Goal: Task Accomplishment & Management: Complete application form

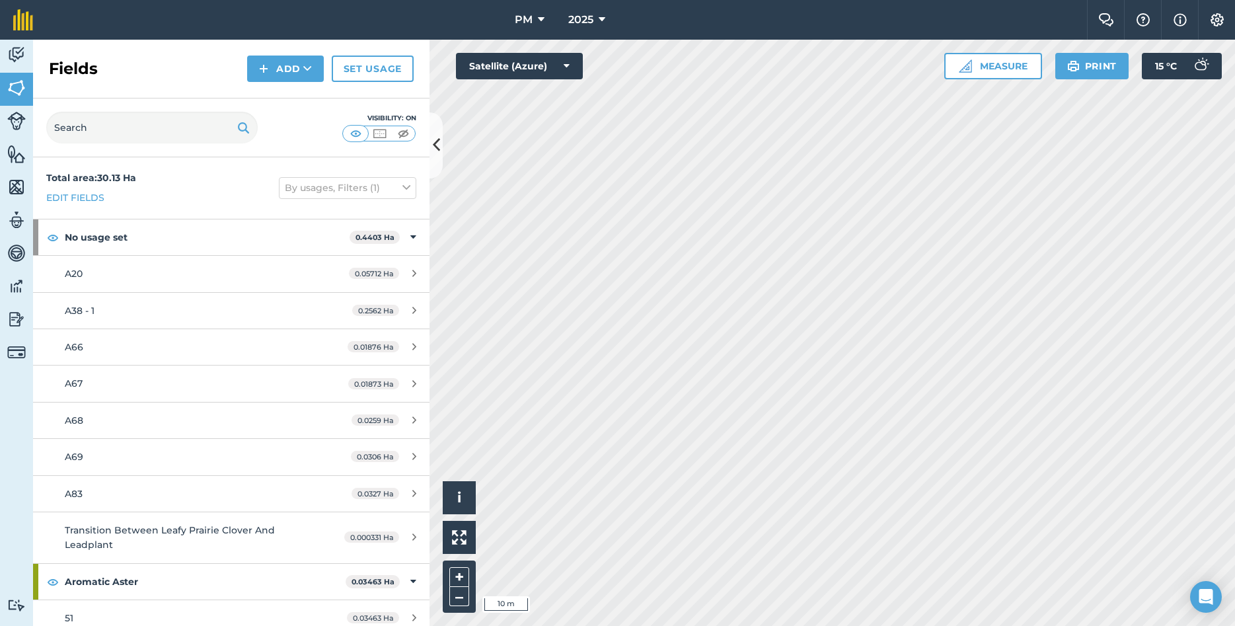
scroll to position [428, 0]
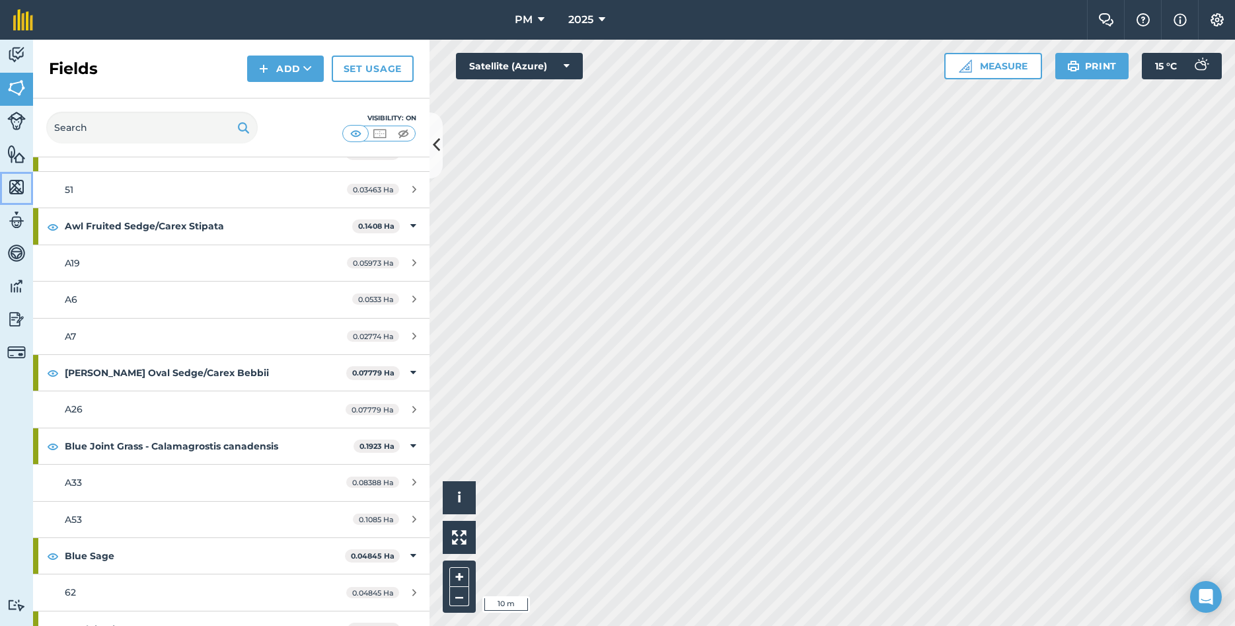
click at [11, 184] on img at bounding box center [16, 187] width 19 height 20
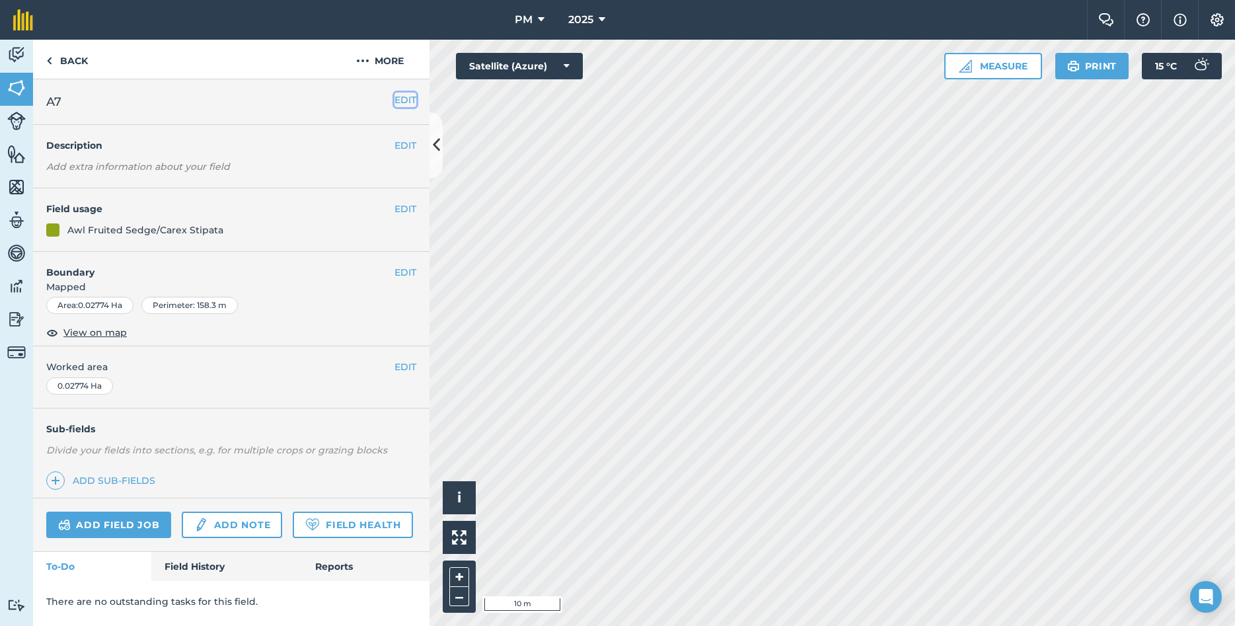
click at [402, 97] on button "EDIT" at bounding box center [406, 100] width 22 height 15
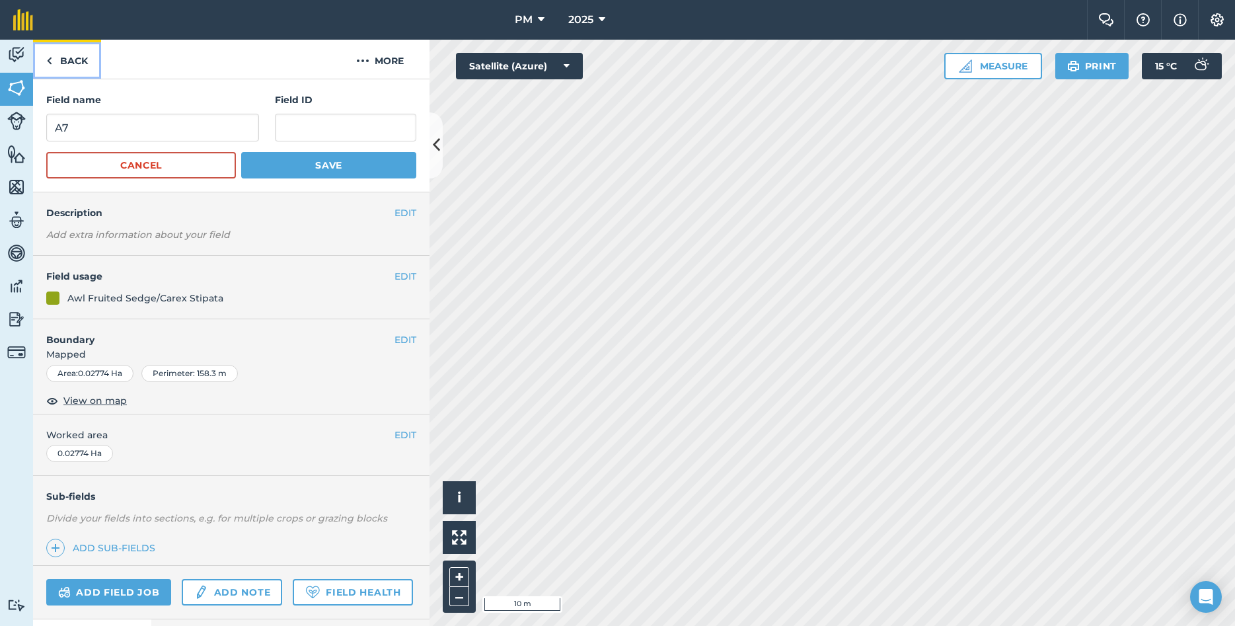
click at [55, 59] on link "Back" at bounding box center [67, 59] width 68 height 39
click at [20, 93] on img at bounding box center [16, 88] width 19 height 20
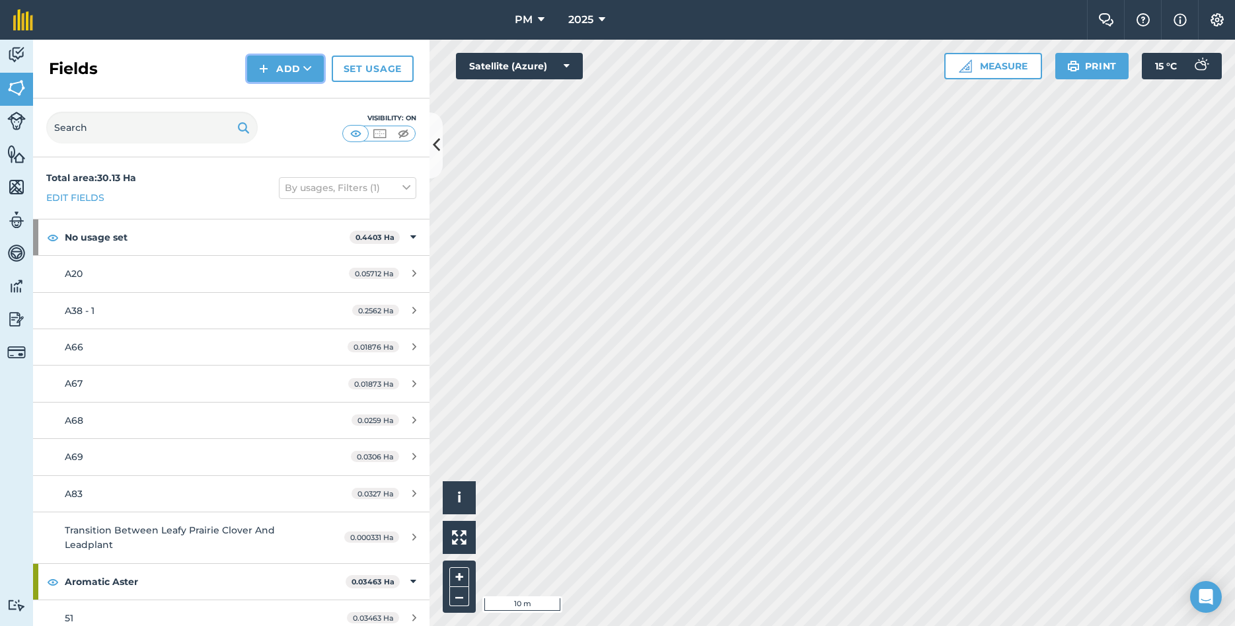
click at [305, 63] on icon at bounding box center [307, 68] width 9 height 13
click at [303, 96] on link "Draw" at bounding box center [285, 98] width 73 height 29
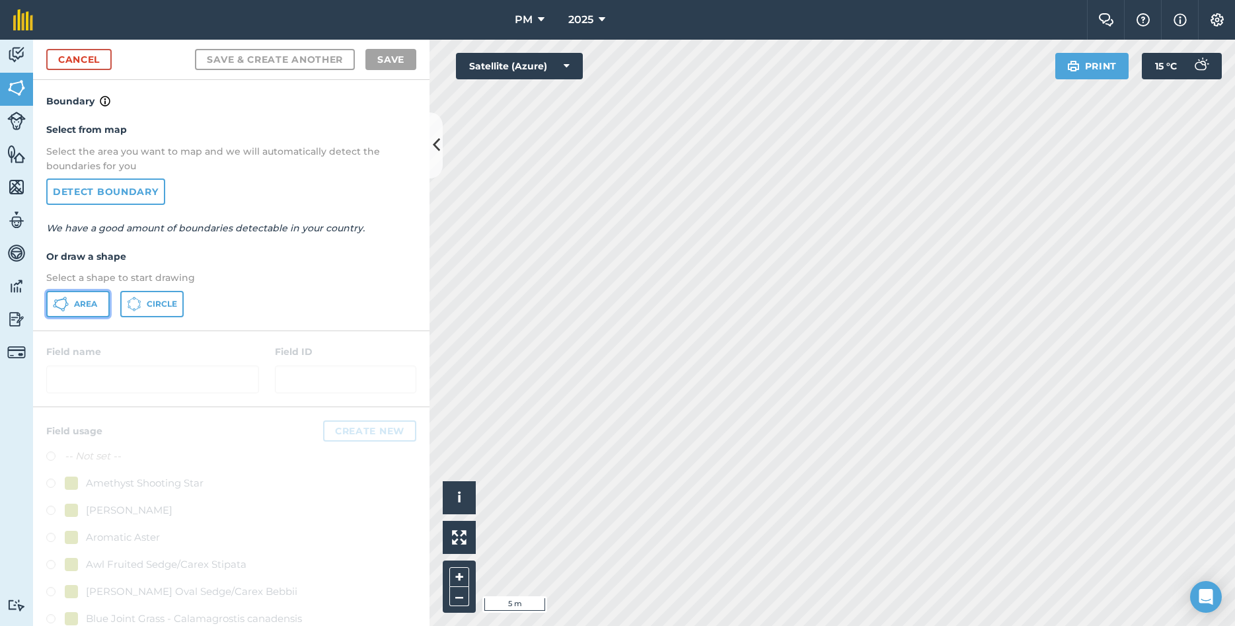
click at [77, 309] on button "Area" at bounding box center [77, 304] width 63 height 26
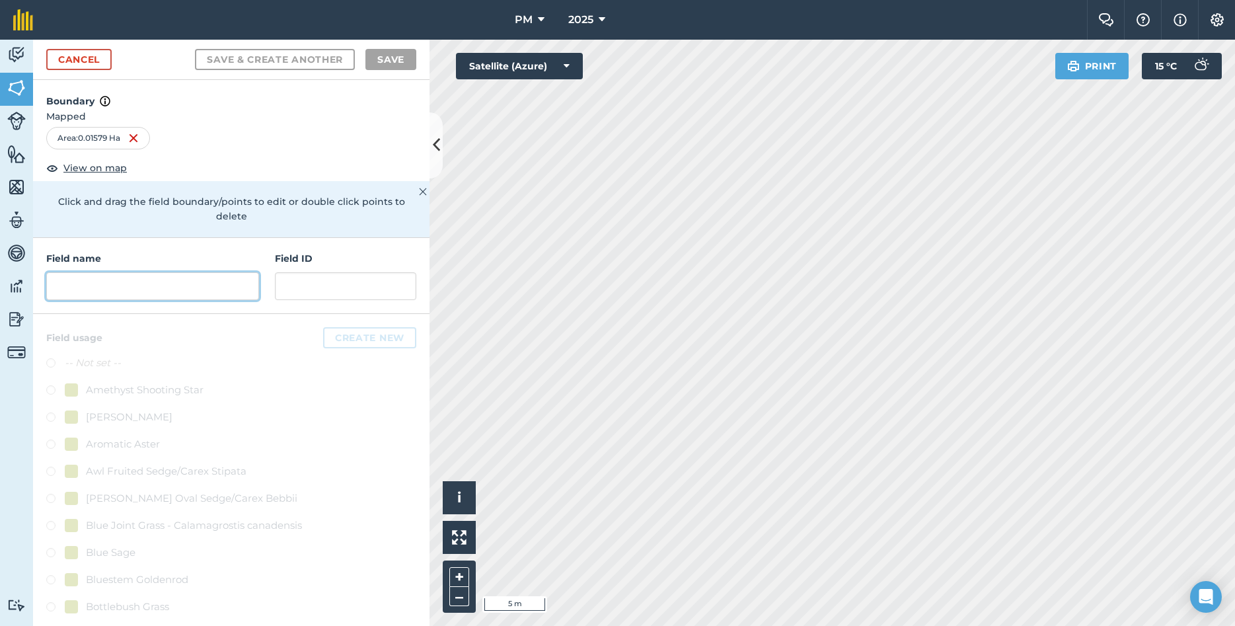
click at [164, 272] on input "text" at bounding box center [152, 286] width 213 height 28
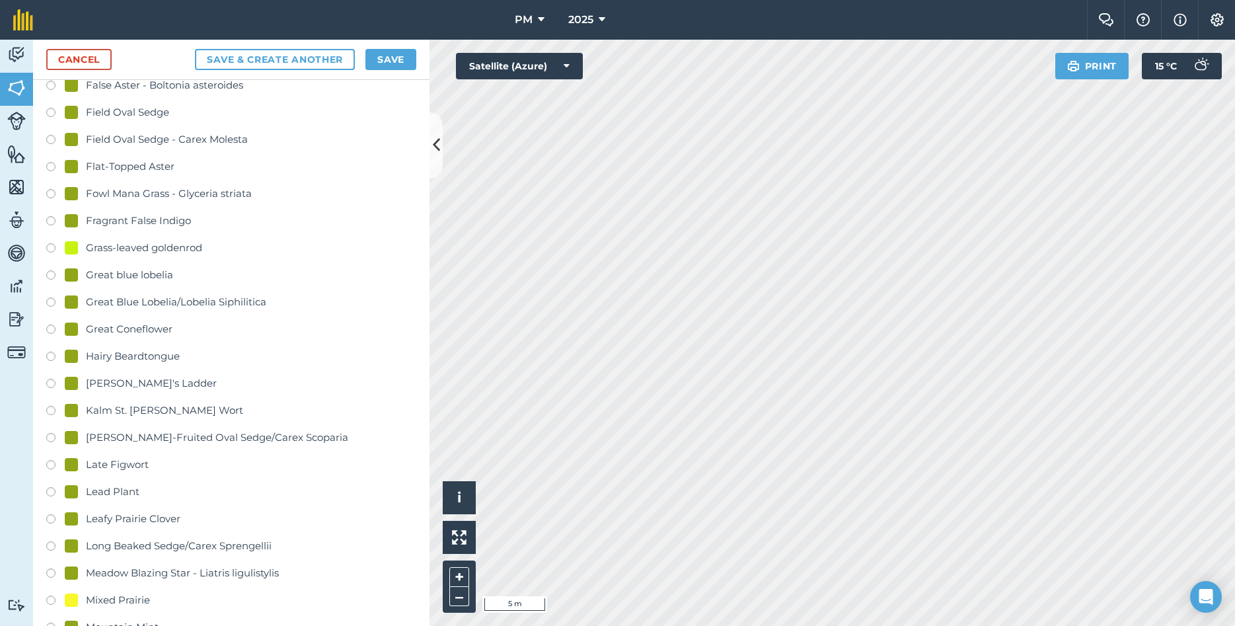
scroll to position [571, 0]
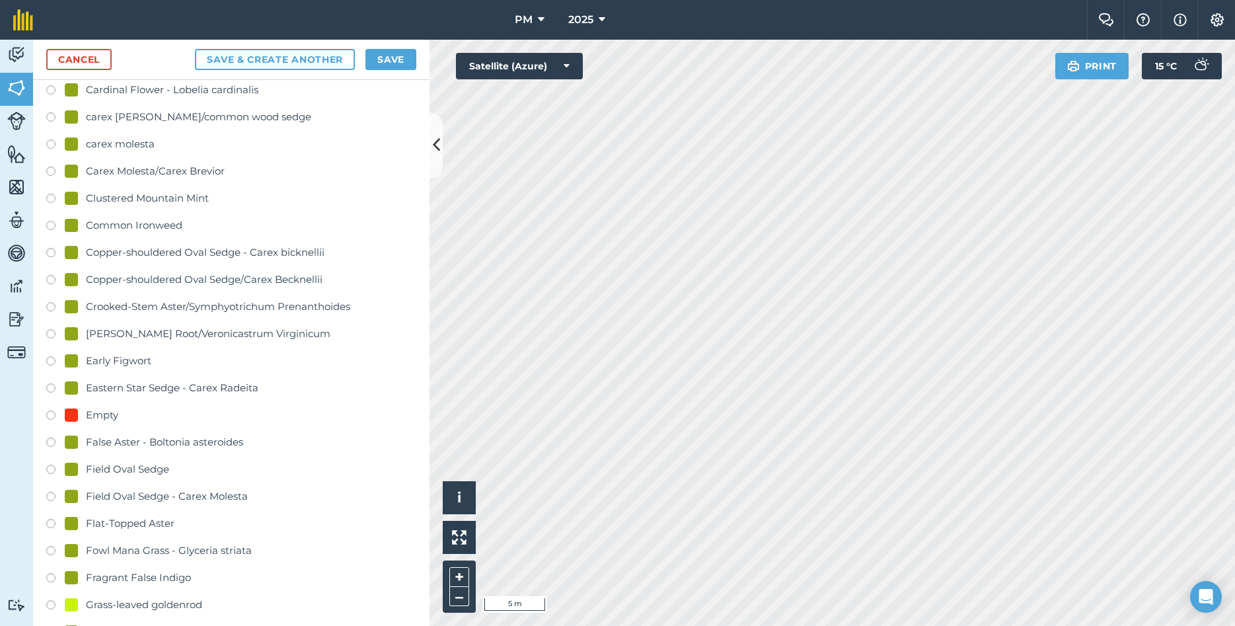
type input "A7b"
click at [54, 411] on label at bounding box center [55, 417] width 19 height 13
radio input "true"
click at [395, 54] on button "Save" at bounding box center [391, 59] width 51 height 21
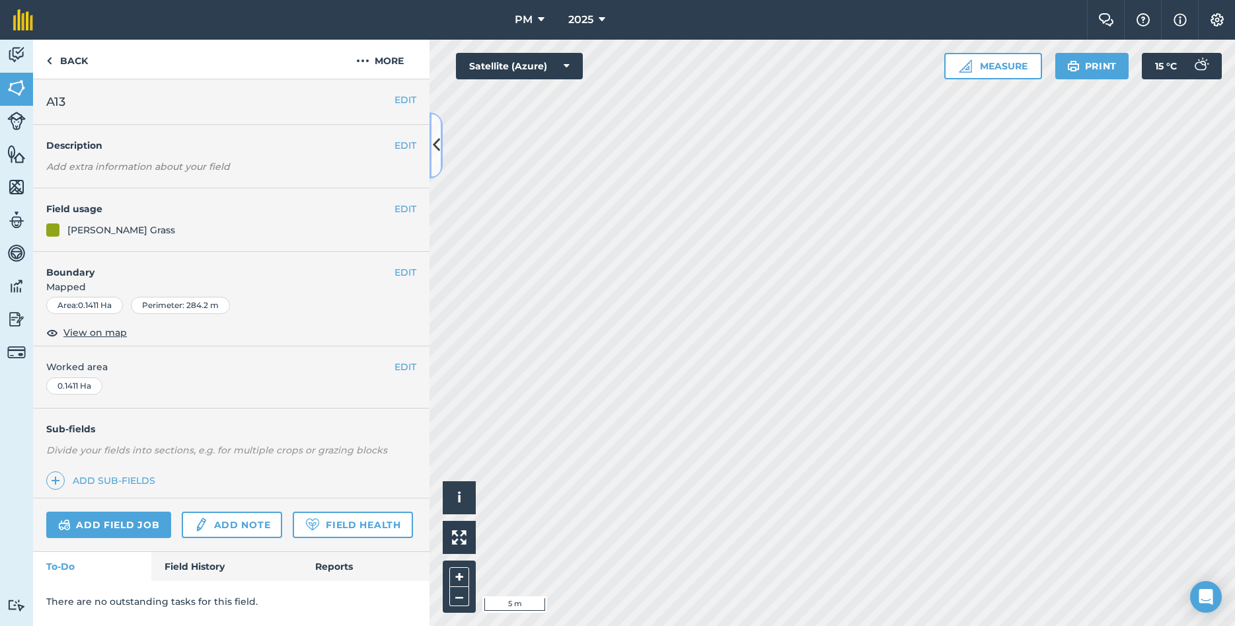
click at [438, 143] on icon at bounding box center [436, 145] width 7 height 23
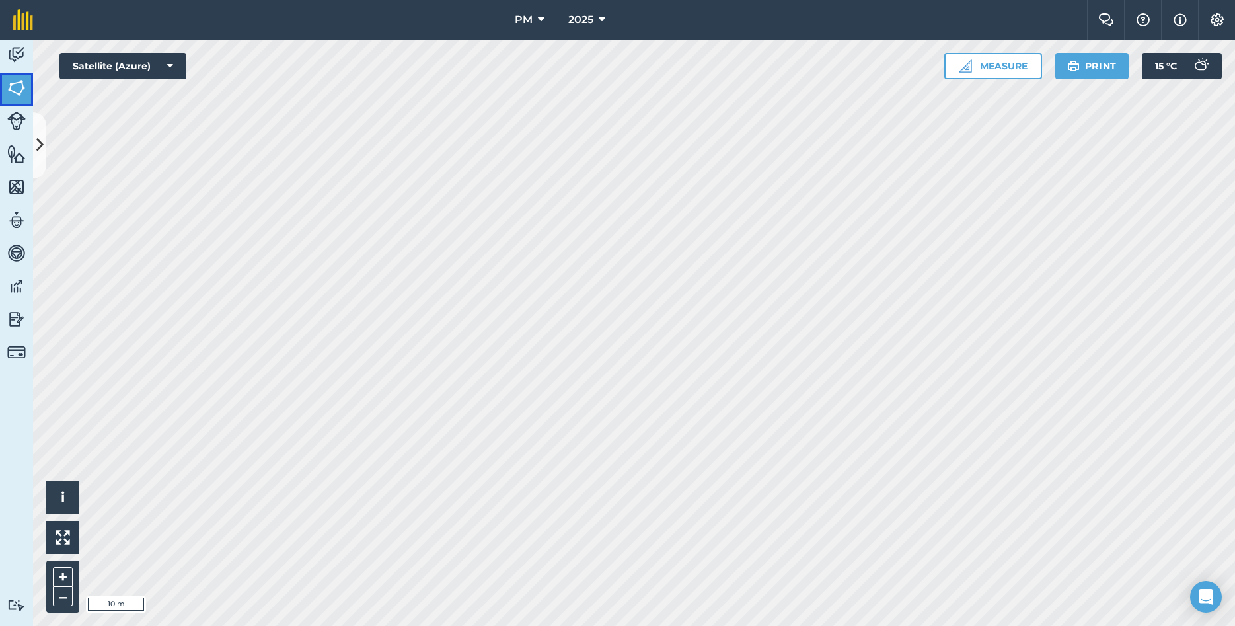
click at [17, 81] on img at bounding box center [16, 88] width 19 height 20
click at [41, 143] on icon at bounding box center [39, 145] width 7 height 23
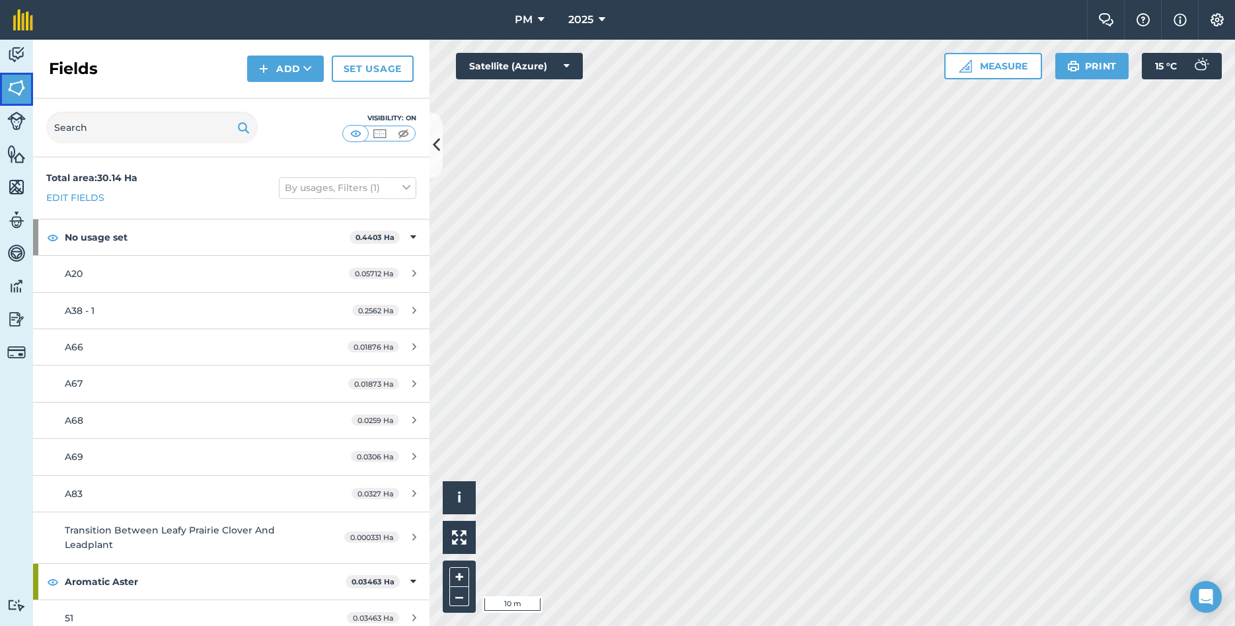
click at [19, 83] on img at bounding box center [16, 88] width 19 height 20
click at [308, 66] on icon at bounding box center [307, 68] width 9 height 13
click at [175, 100] on div "Visibility: On" at bounding box center [231, 127] width 397 height 59
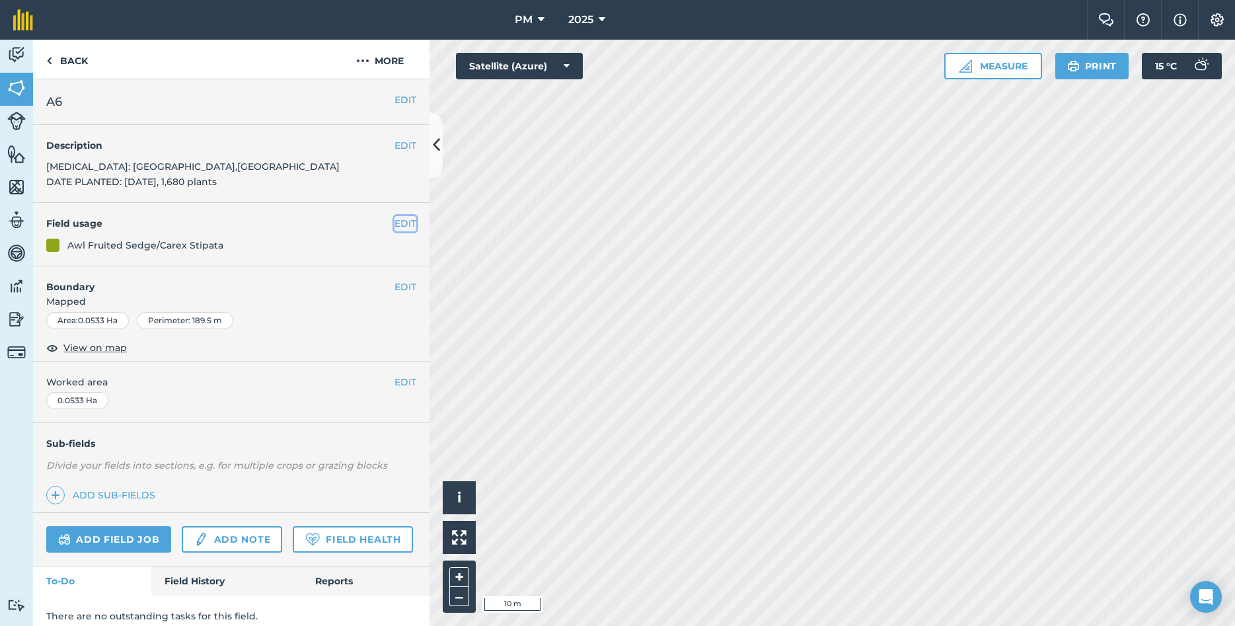
click at [399, 229] on button "EDIT" at bounding box center [406, 223] width 22 height 15
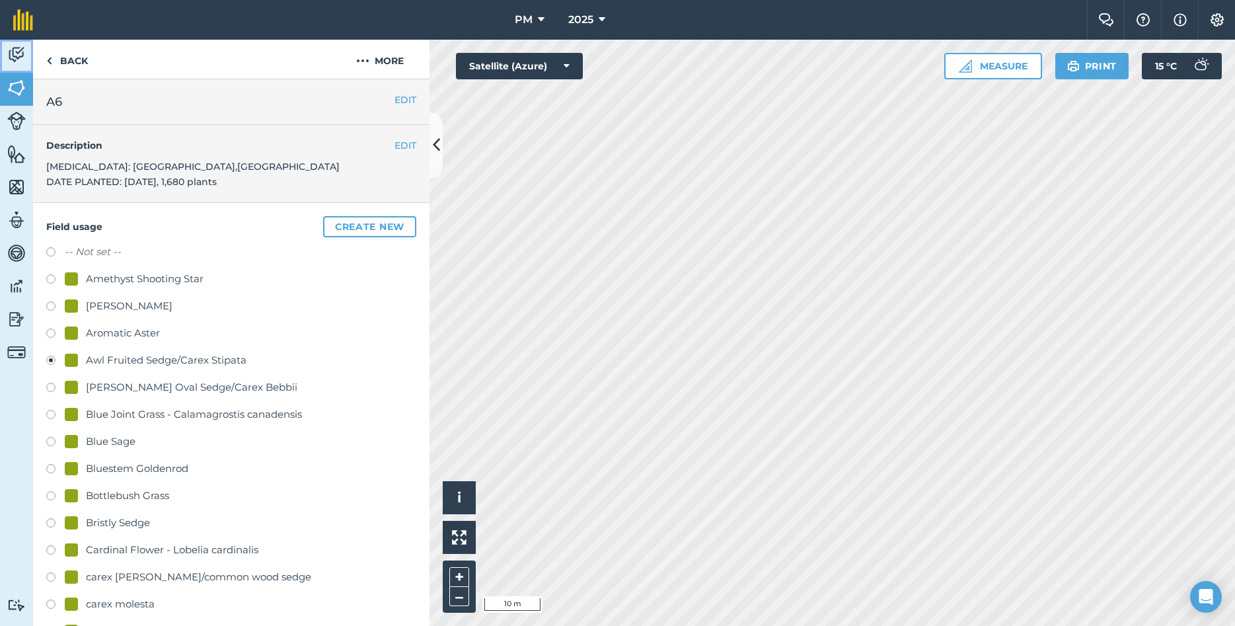
click at [18, 50] on img at bounding box center [16, 55] width 19 height 20
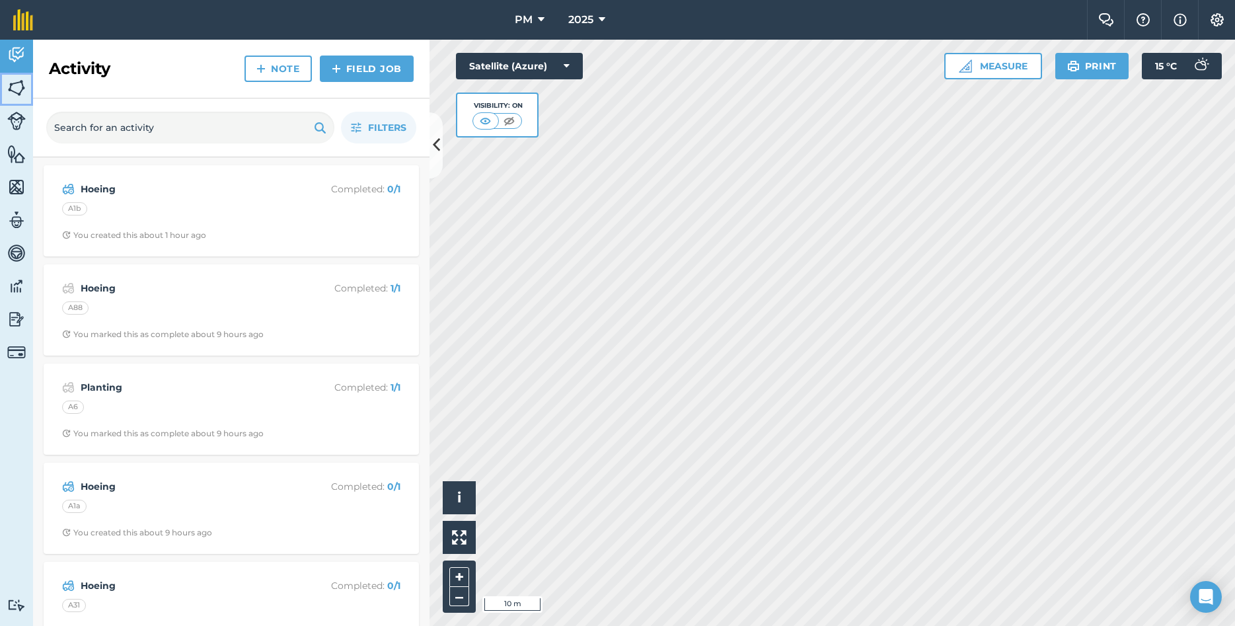
click at [19, 90] on img at bounding box center [16, 88] width 19 height 20
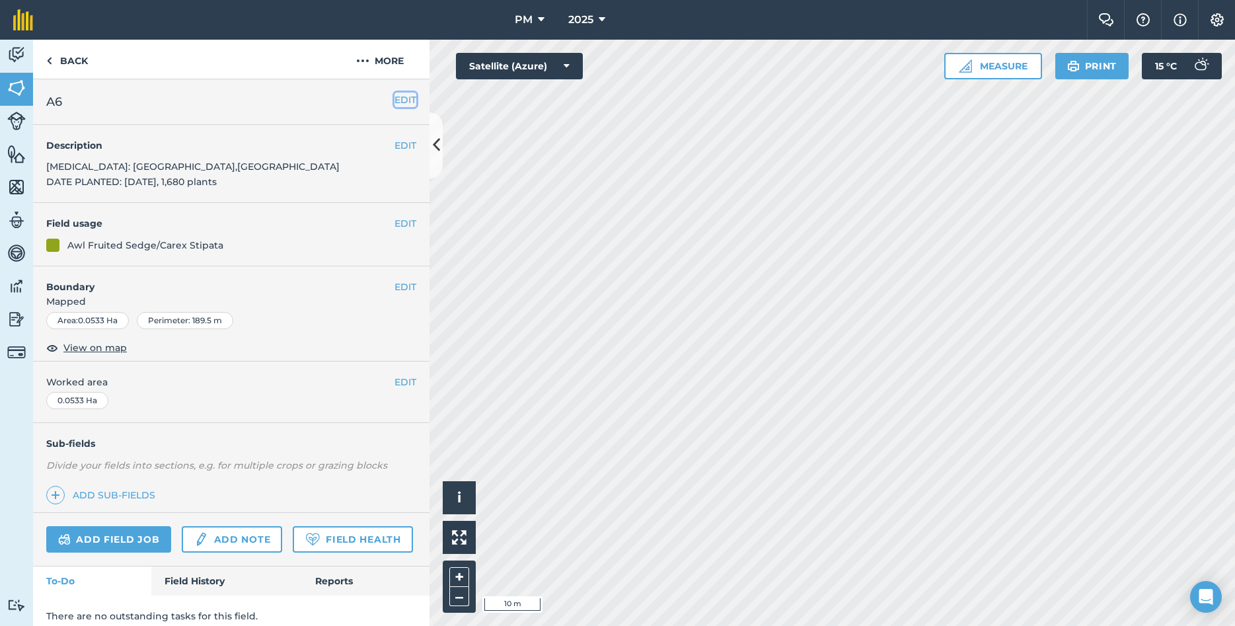
click at [404, 97] on button "EDIT" at bounding box center [406, 100] width 22 height 15
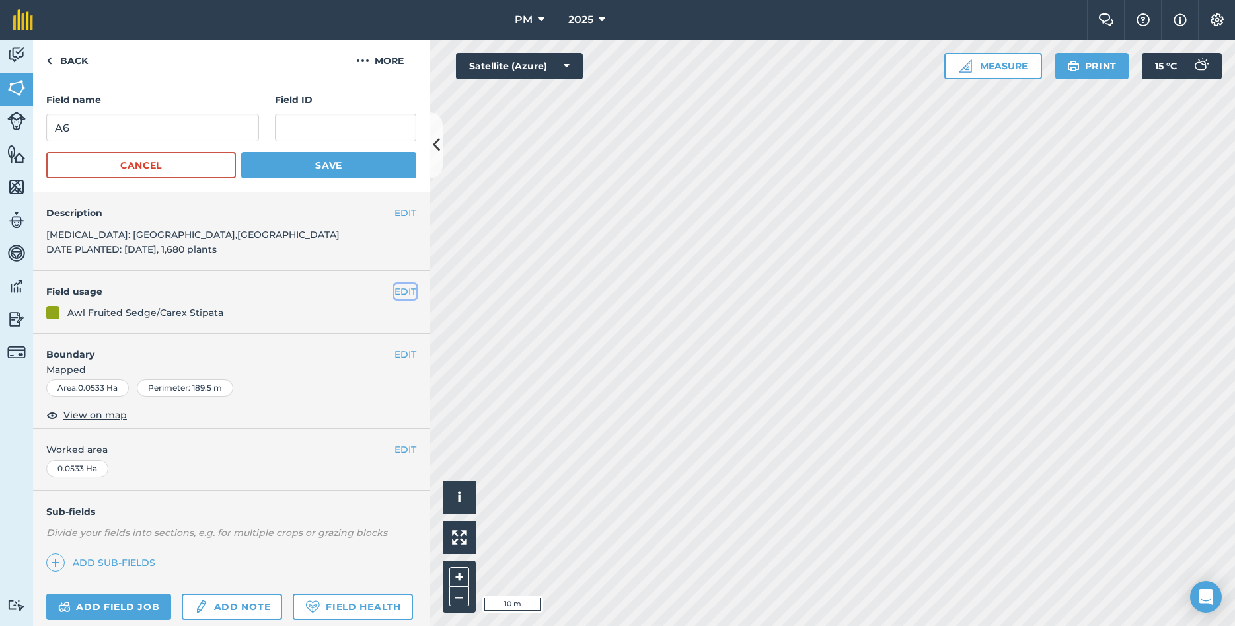
click at [405, 292] on button "EDIT" at bounding box center [406, 291] width 22 height 15
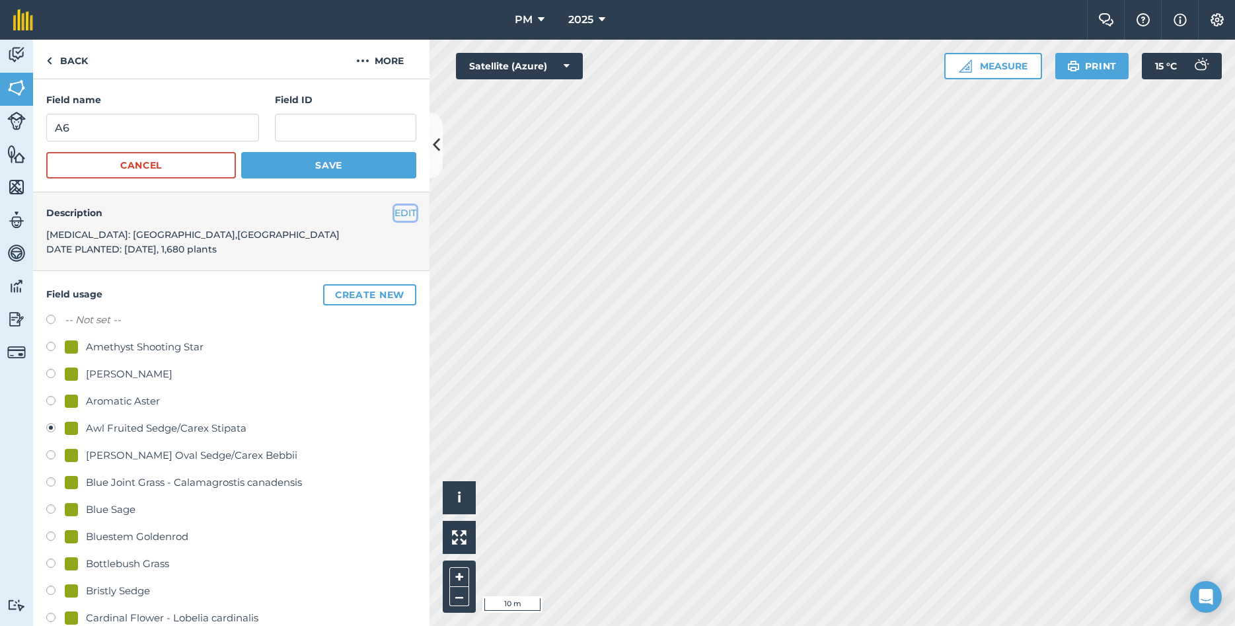
click at [405, 214] on button "EDIT" at bounding box center [406, 213] width 22 height 15
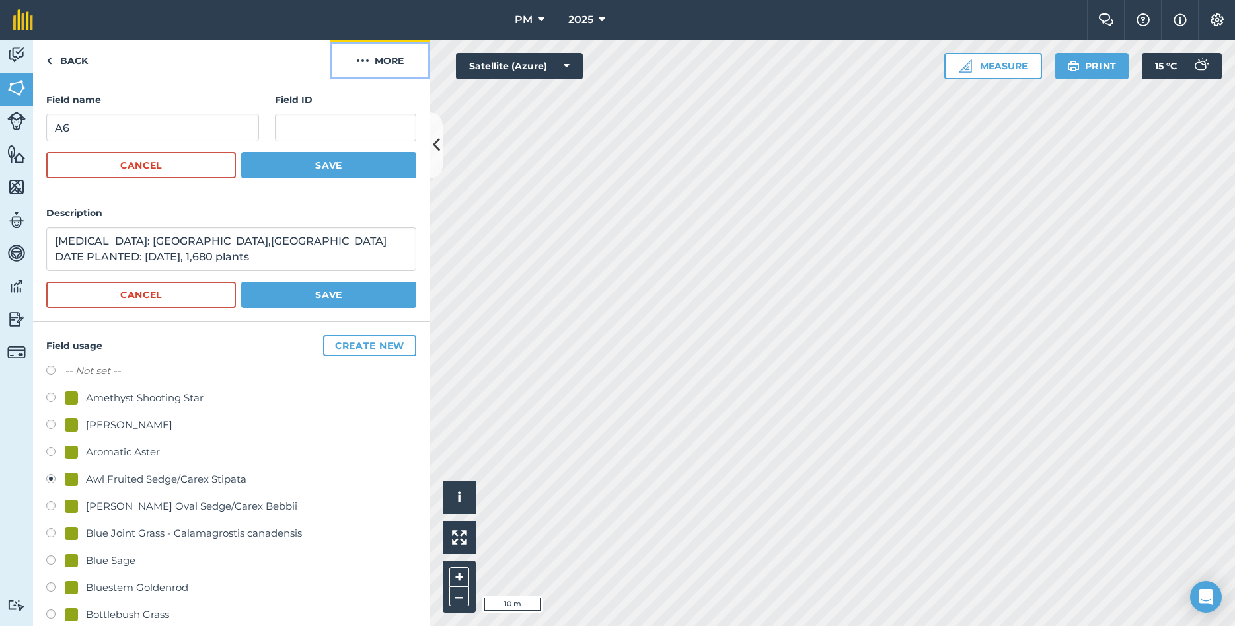
click at [377, 52] on button "More" at bounding box center [380, 59] width 99 height 39
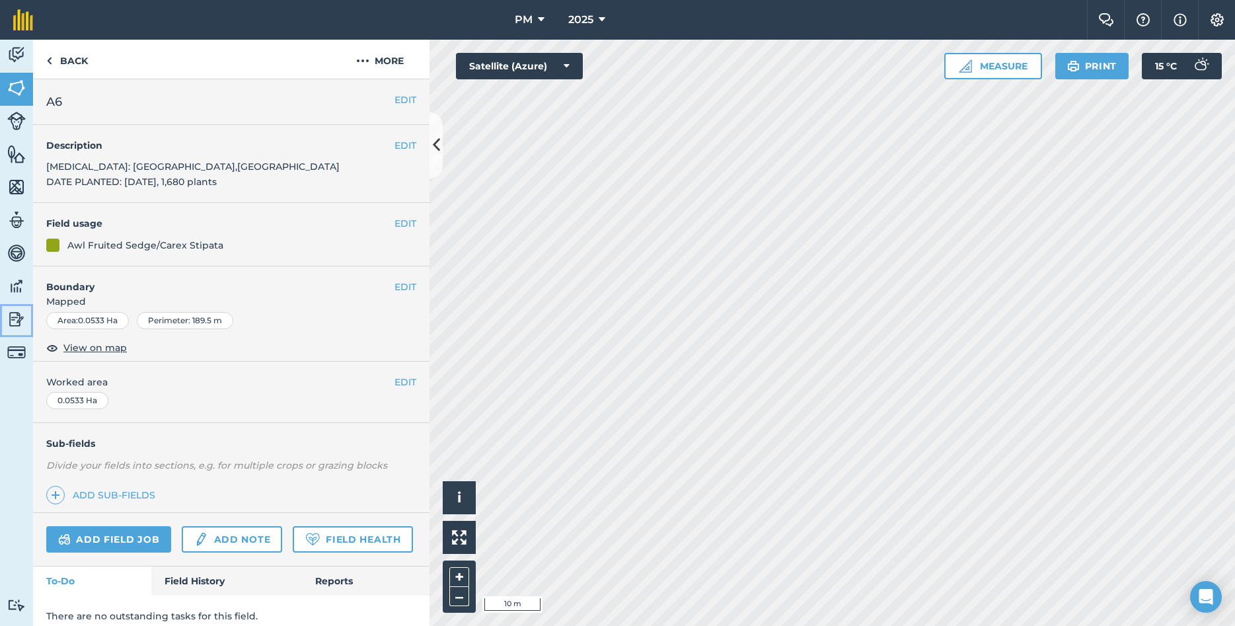
click at [20, 321] on img at bounding box center [16, 319] width 19 height 20
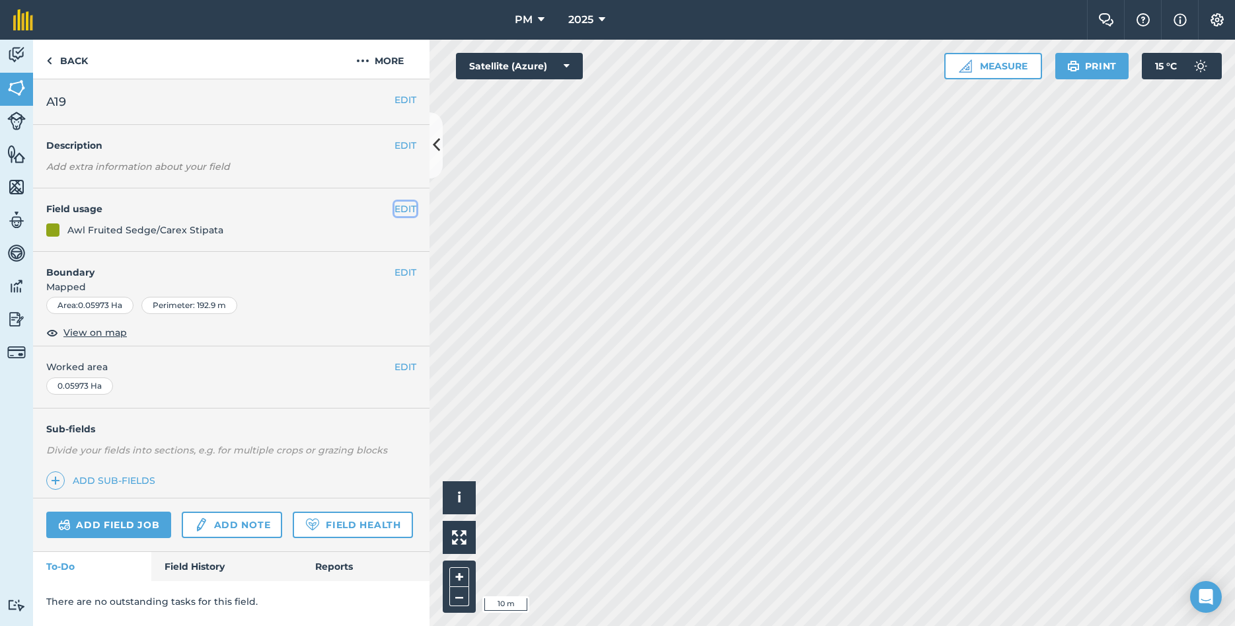
click at [406, 213] on button "EDIT" at bounding box center [406, 209] width 22 height 15
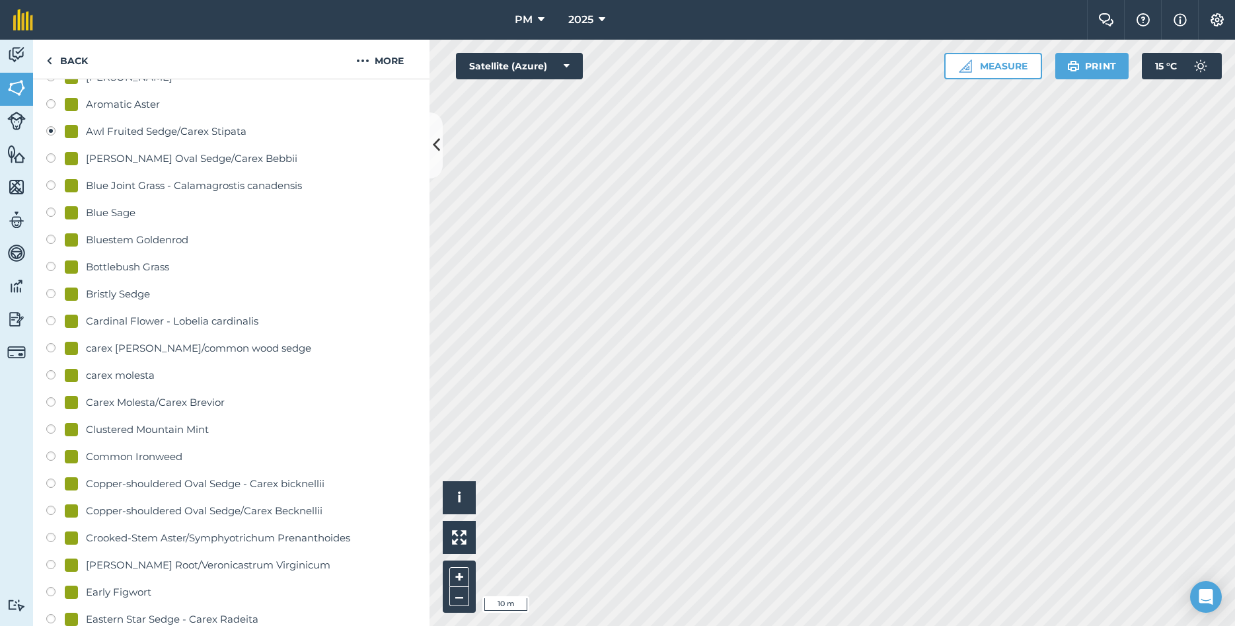
scroll to position [643, 0]
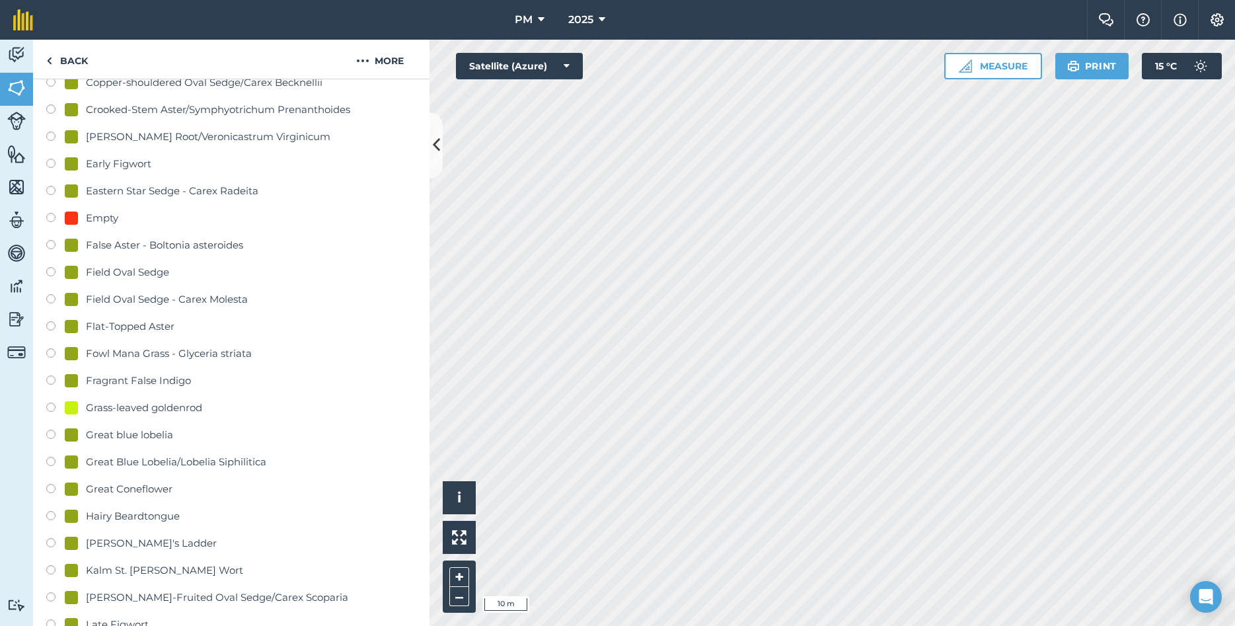
click at [52, 216] on label at bounding box center [55, 219] width 19 height 13
radio input "true"
radio input "false"
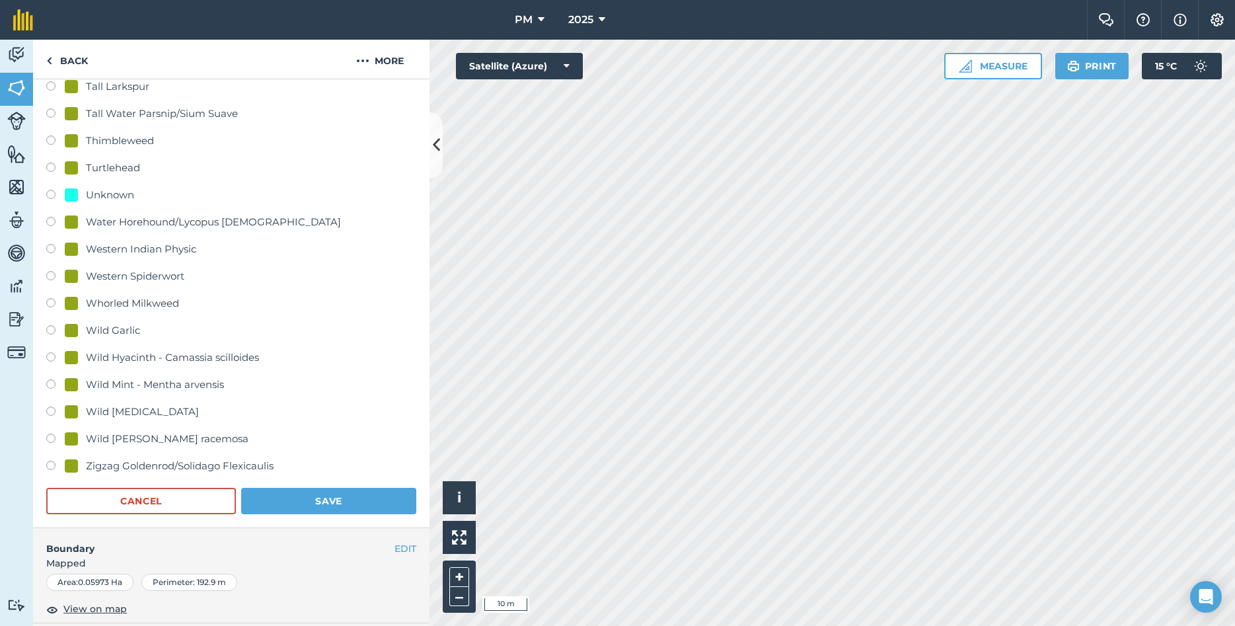
scroll to position [2700, 0]
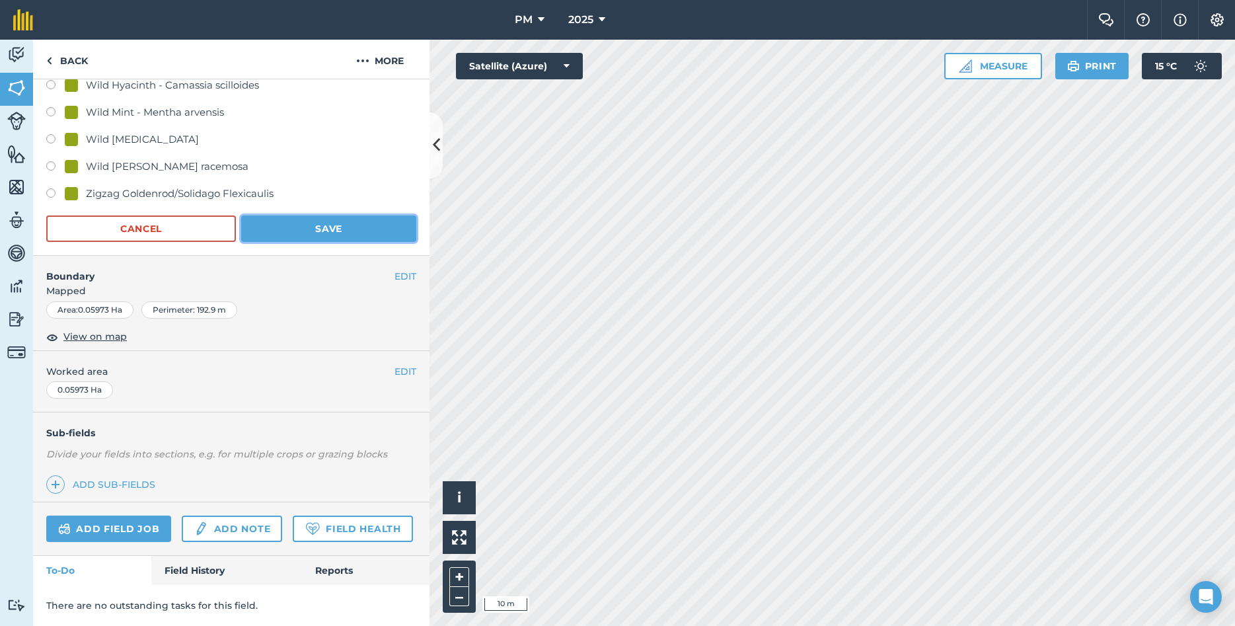
click at [319, 231] on button "Save" at bounding box center [328, 228] width 175 height 26
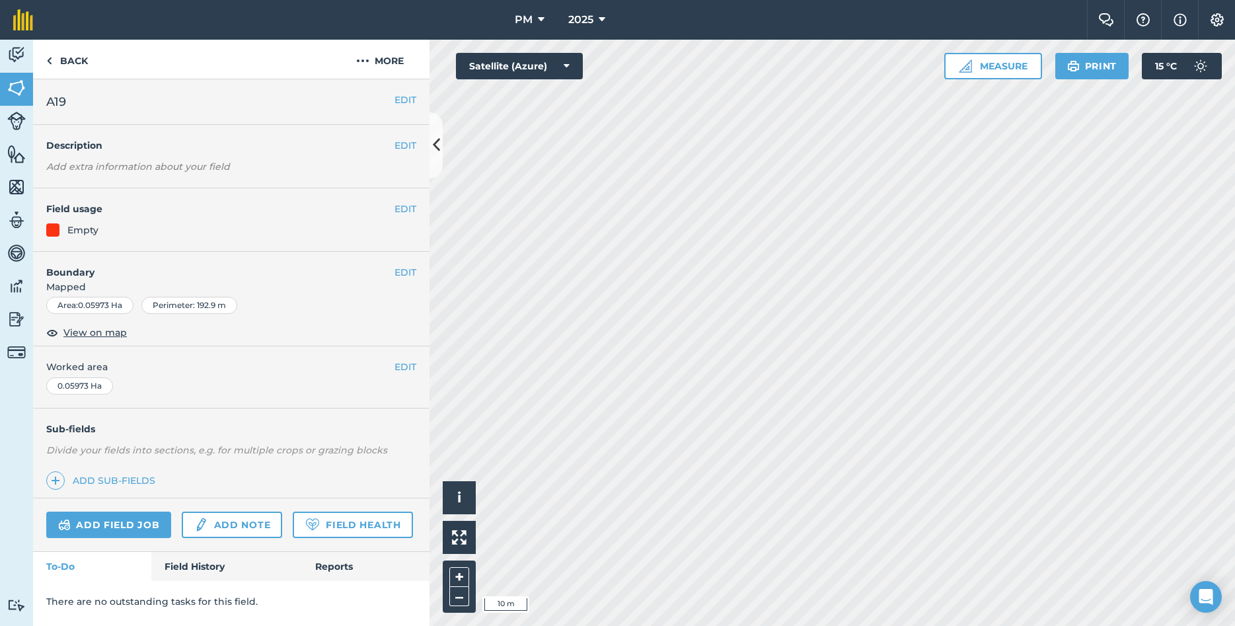
scroll to position [0, 0]
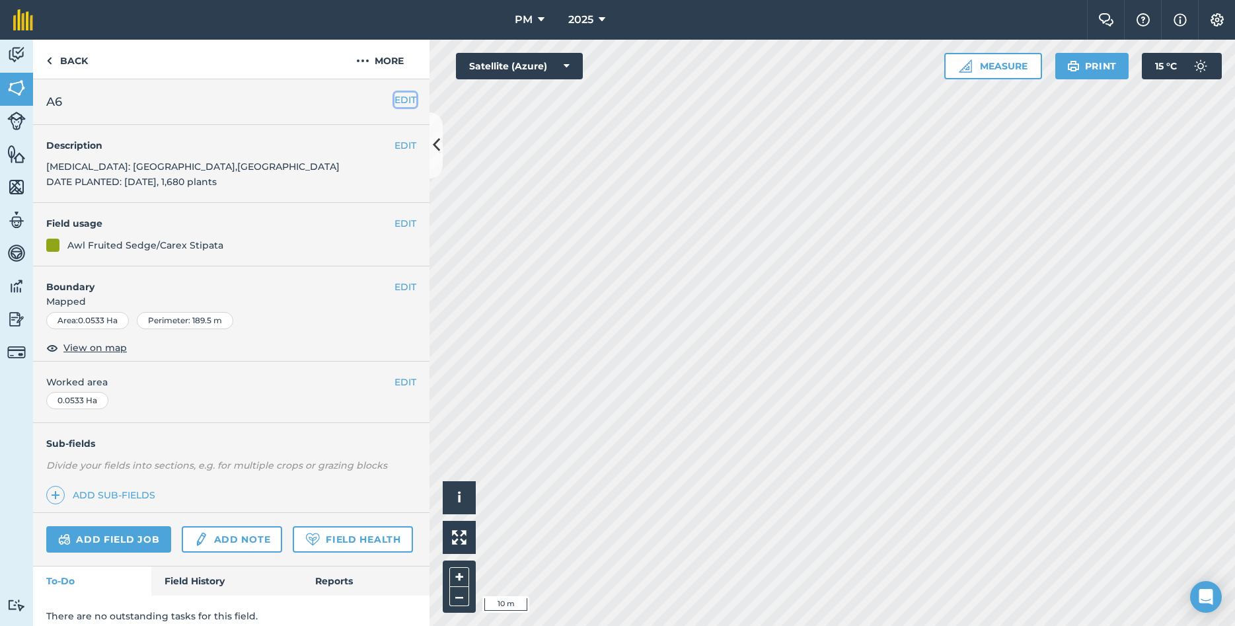
click at [396, 100] on button "EDIT" at bounding box center [406, 100] width 22 height 15
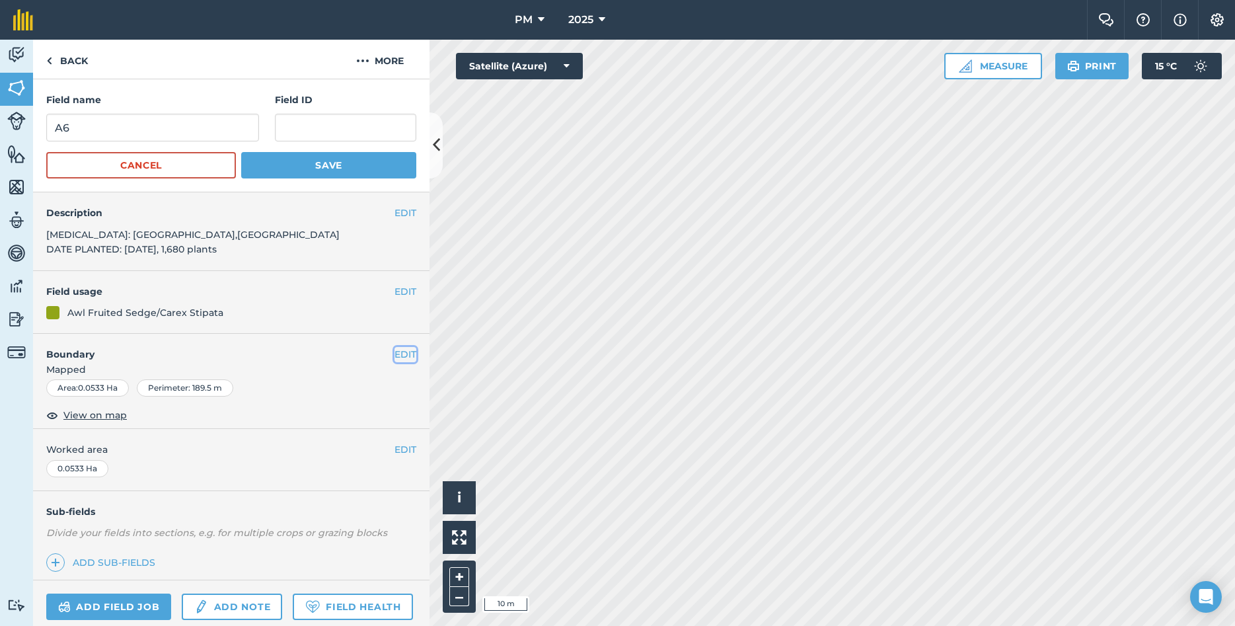
click at [397, 360] on button "EDIT" at bounding box center [406, 354] width 22 height 15
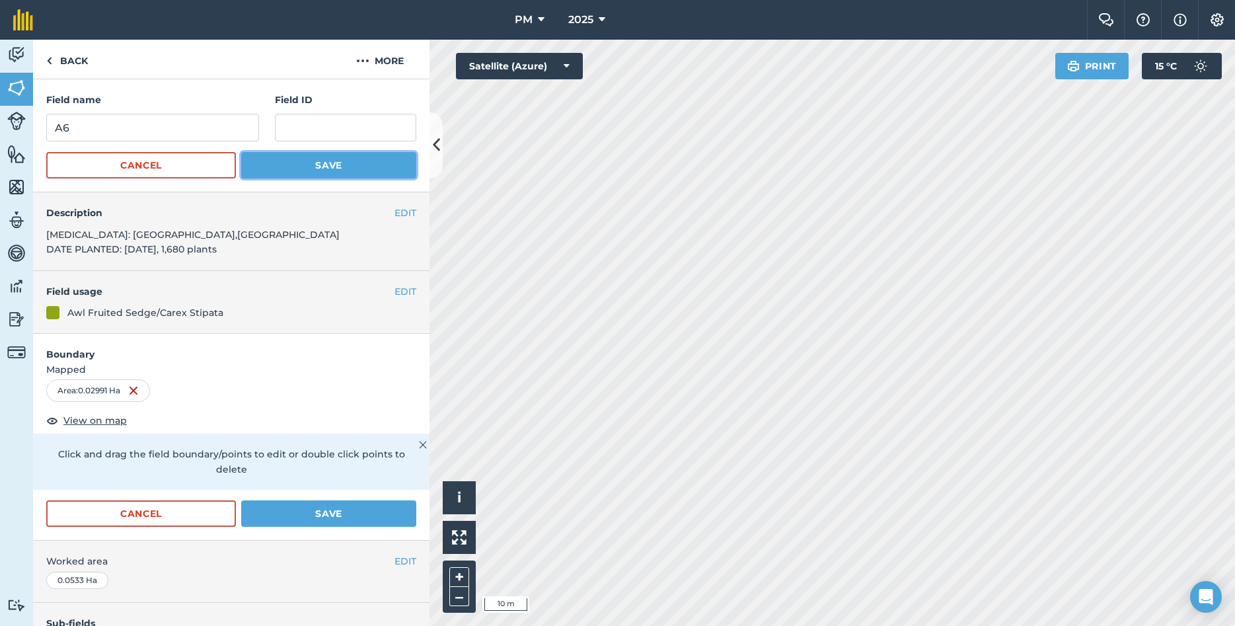
click at [314, 167] on button "Save" at bounding box center [328, 165] width 175 height 26
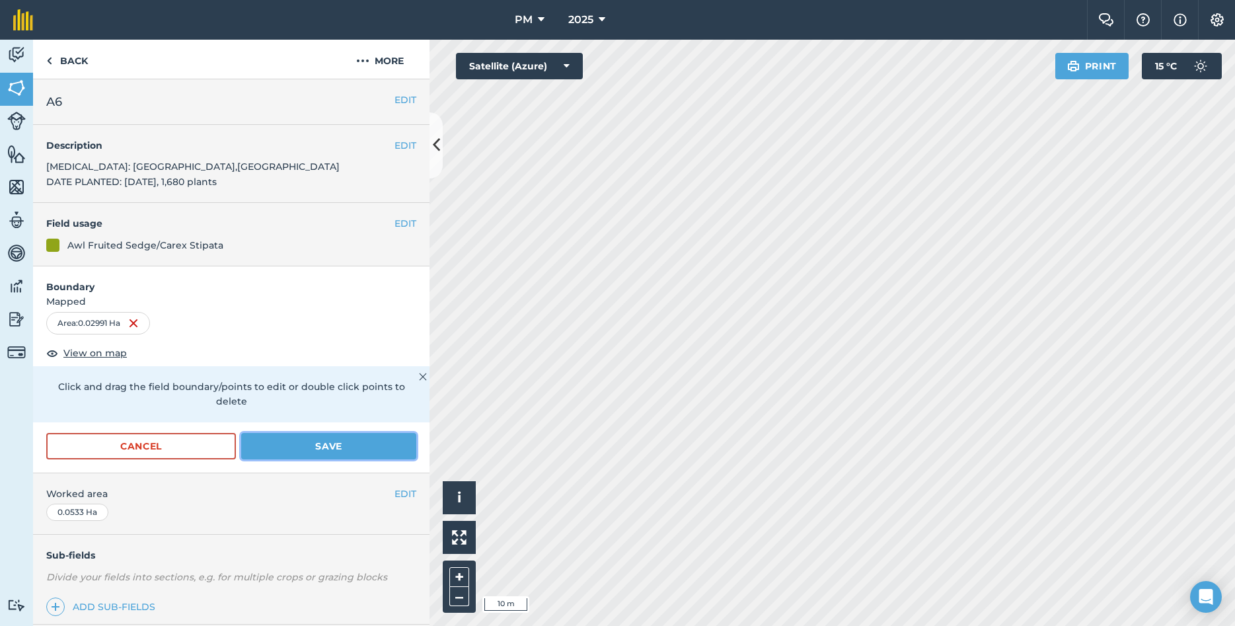
click at [335, 434] on button "Save" at bounding box center [328, 446] width 175 height 26
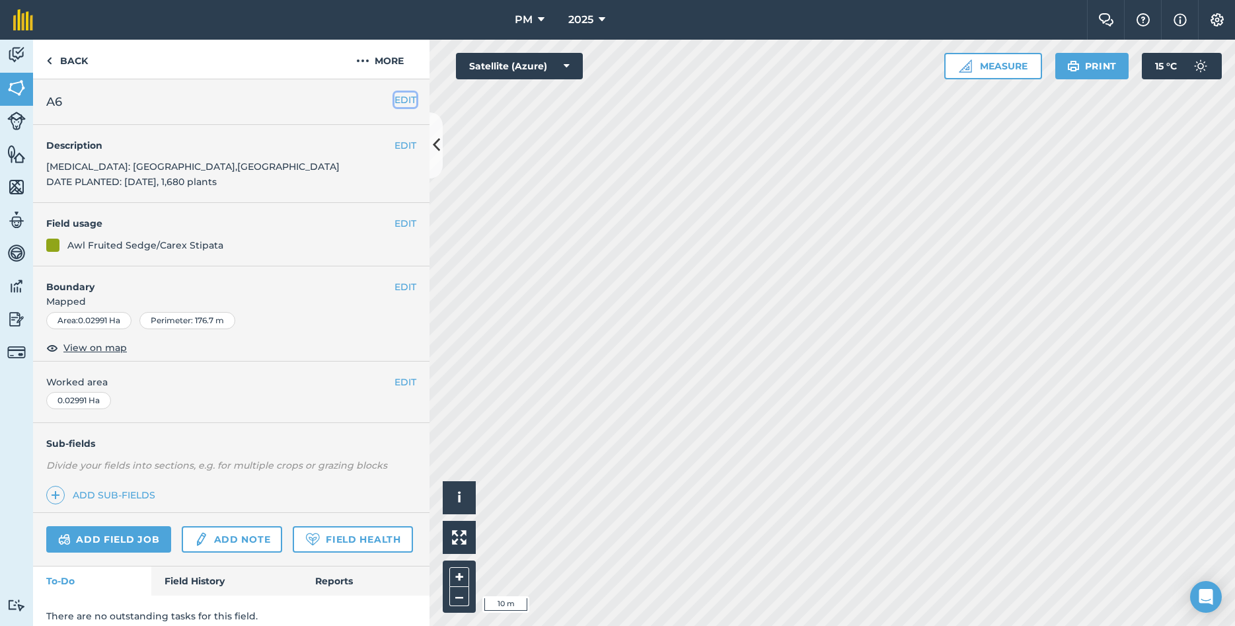
click at [399, 106] on button "EDIT" at bounding box center [406, 100] width 22 height 15
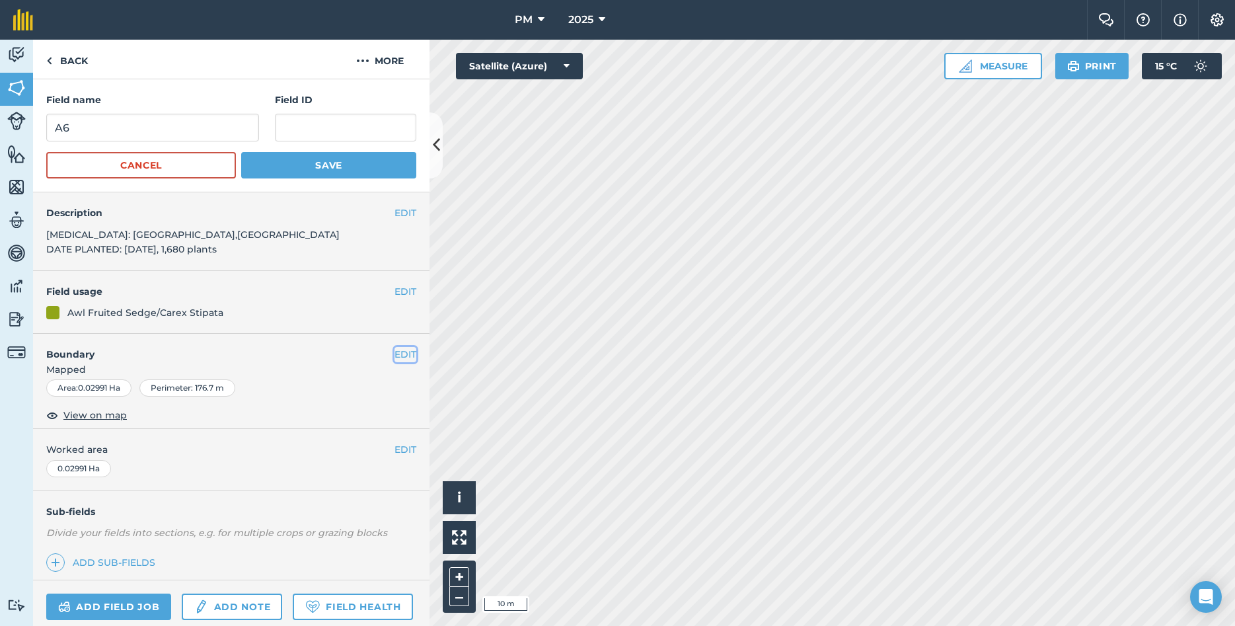
click at [410, 359] on button "EDIT" at bounding box center [406, 354] width 22 height 15
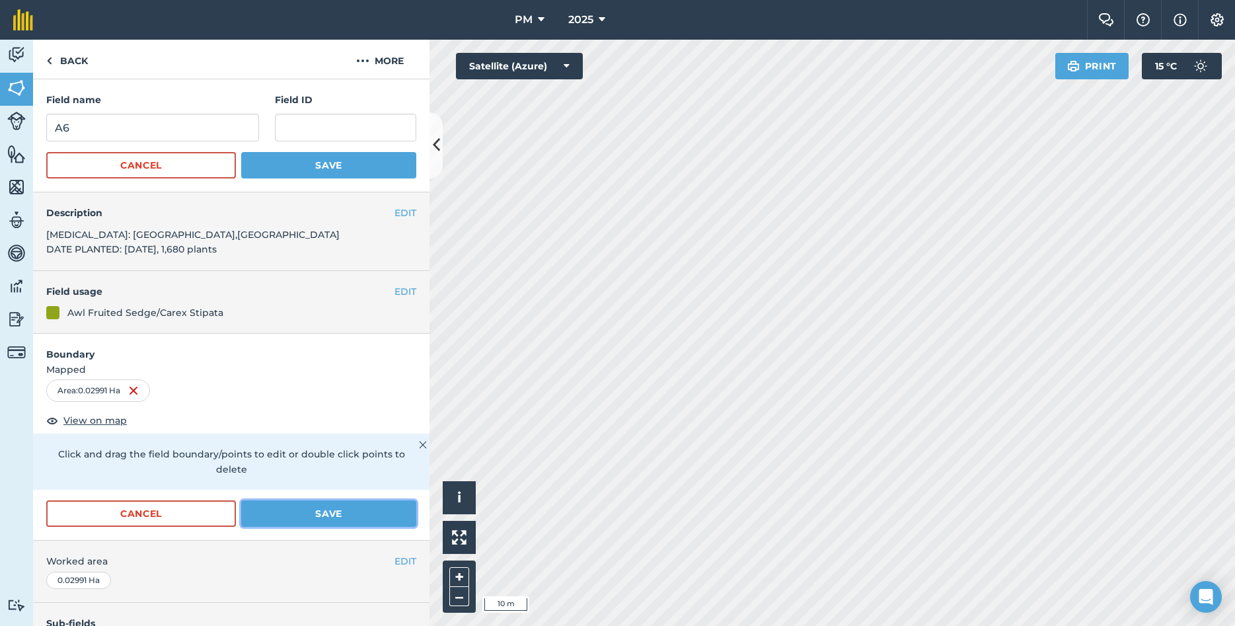
click at [288, 500] on button "Save" at bounding box center [328, 513] width 175 height 26
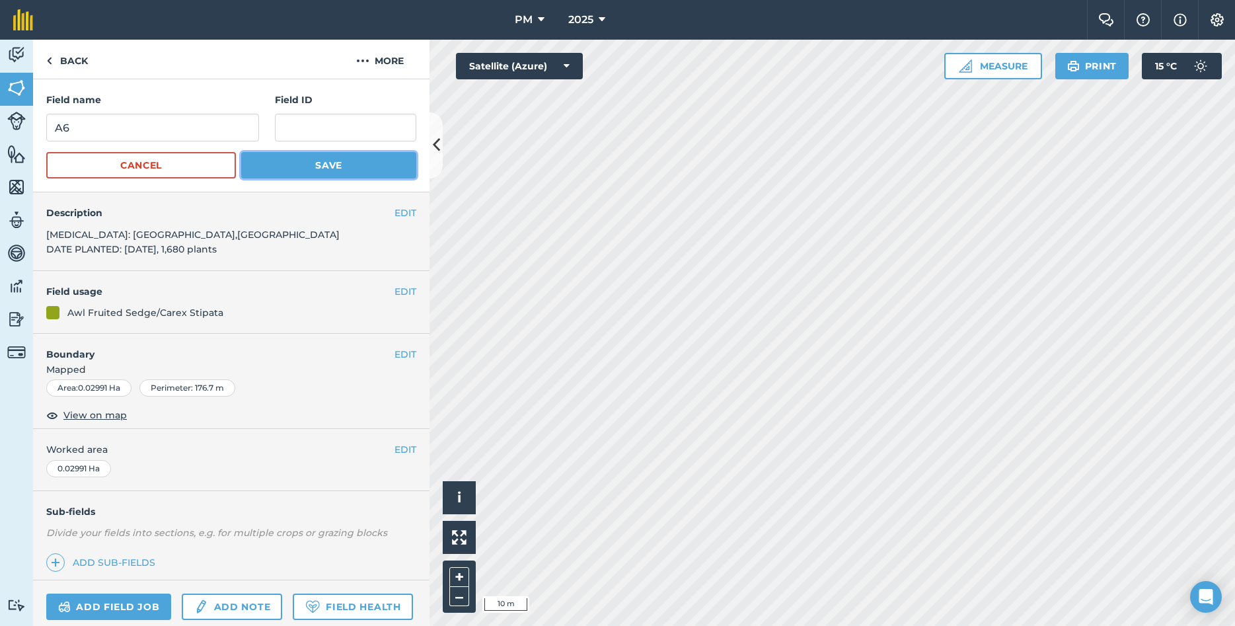
click at [328, 171] on button "Save" at bounding box center [328, 165] width 175 height 26
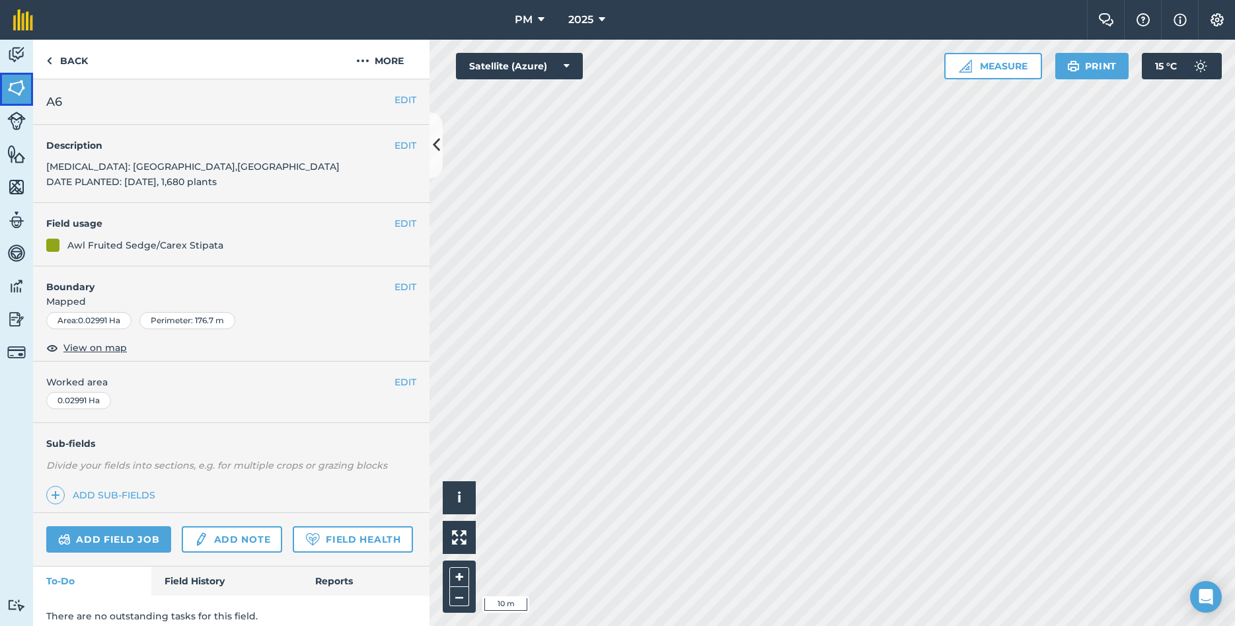
click at [18, 87] on img at bounding box center [16, 88] width 19 height 20
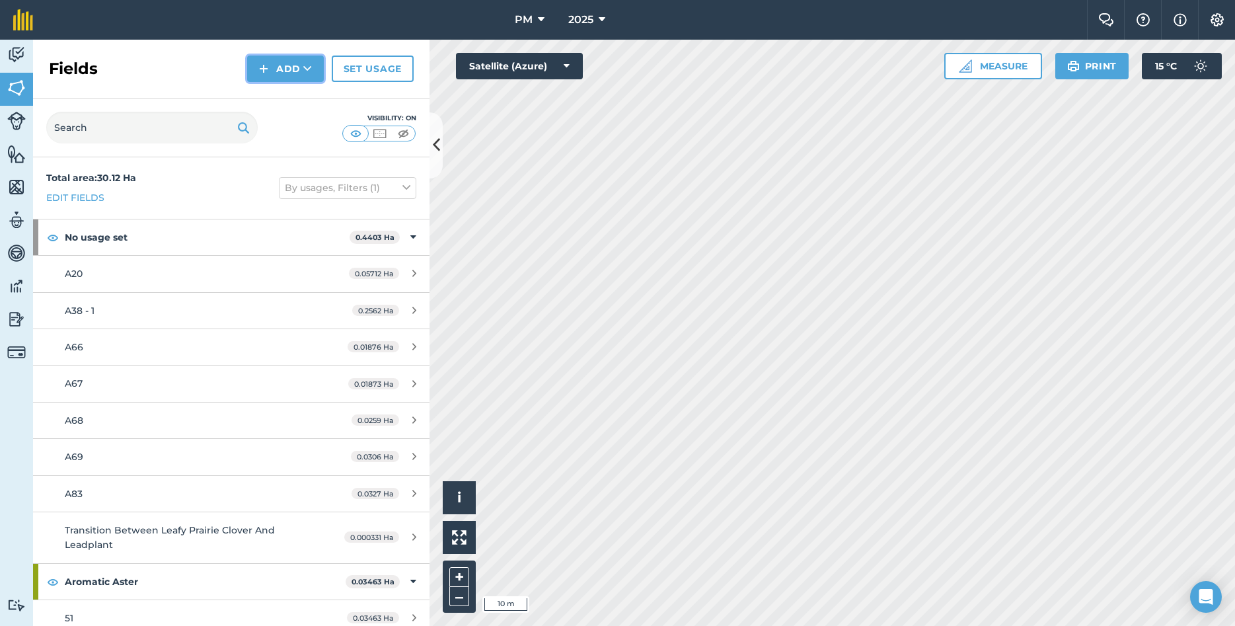
click at [288, 69] on button "Add" at bounding box center [285, 69] width 77 height 26
click at [292, 97] on link "Draw" at bounding box center [285, 98] width 73 height 29
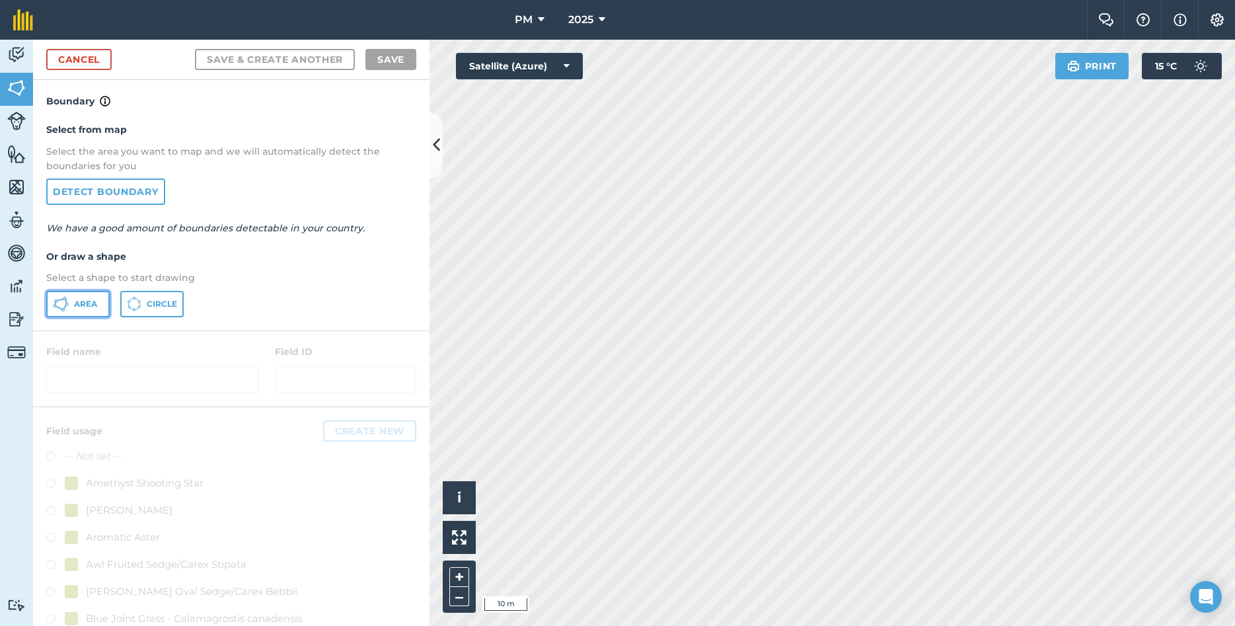
click at [89, 303] on span "Area" at bounding box center [85, 304] width 23 height 11
click at [580, 70] on div "Click to start drawing i © 2025 TomTom, Microsoft 5 m + – Satellite (Azure) Pri…" at bounding box center [833, 333] width 806 height 586
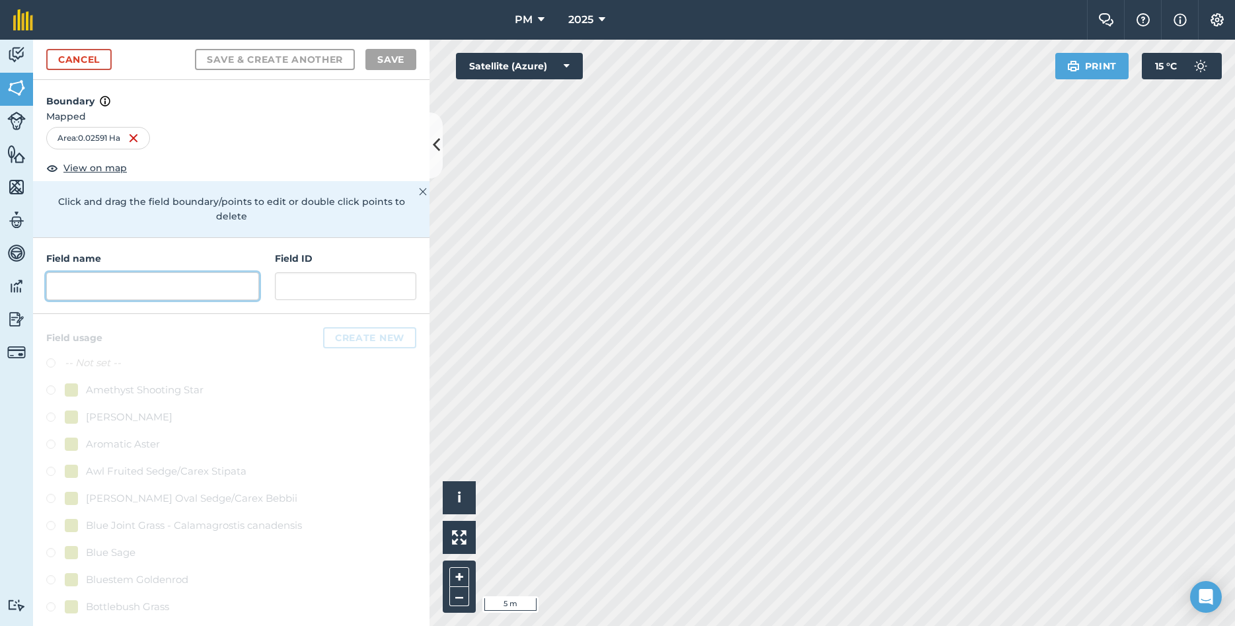
click at [159, 282] on input "text" at bounding box center [152, 286] width 213 height 28
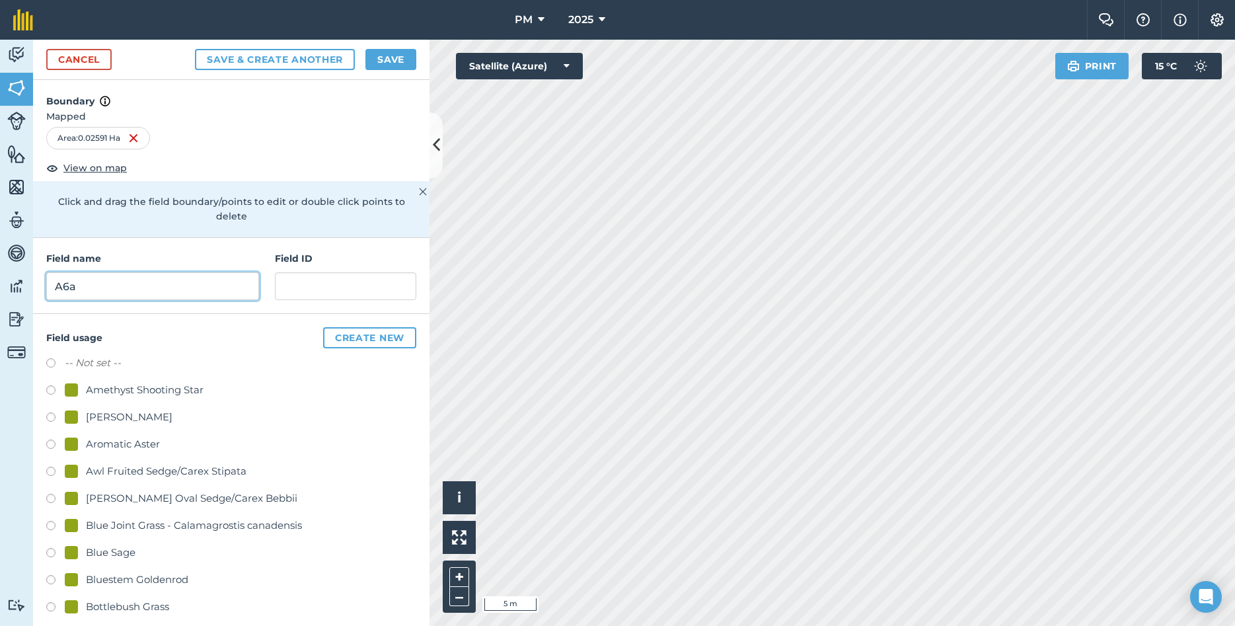
type input "A6a"
drag, startPoint x: 245, startPoint y: 326, endPoint x: 251, endPoint y: 276, distance: 50.5
click at [251, 276] on div "Boundary Mapped Area : 0.02591 Ha View on map Click and drag the field boundary…" at bounding box center [231, 353] width 397 height 546
click at [273, 409] on div "[PERSON_NAME]" at bounding box center [231, 418] width 370 height 19
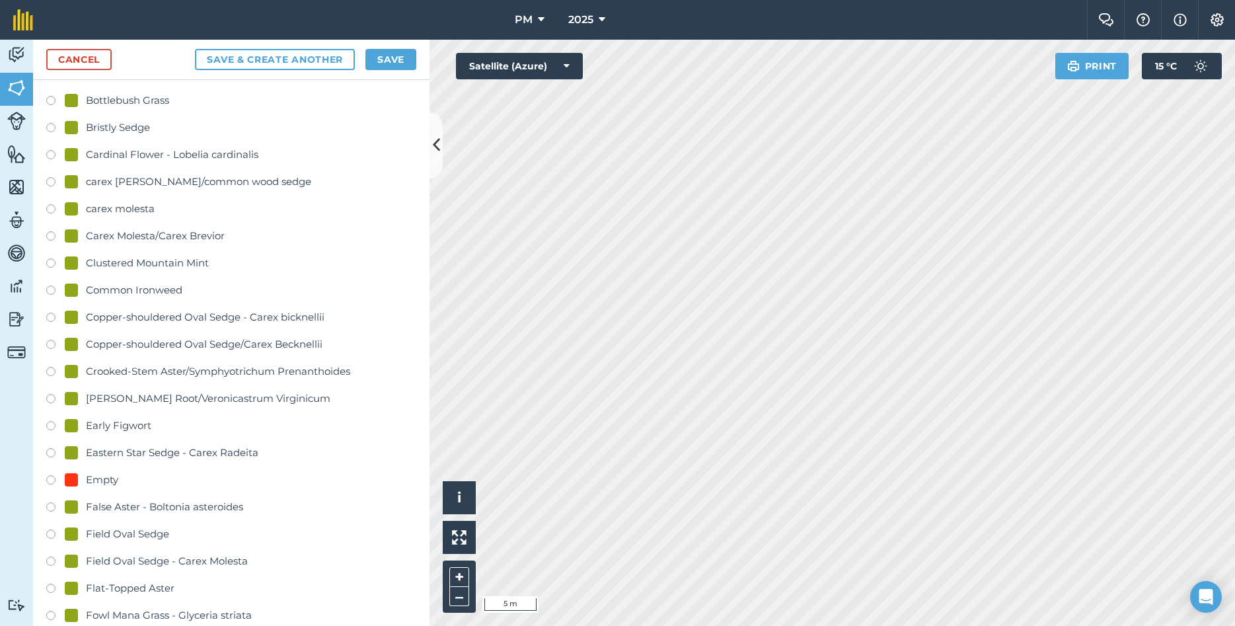
scroll to position [571, 0]
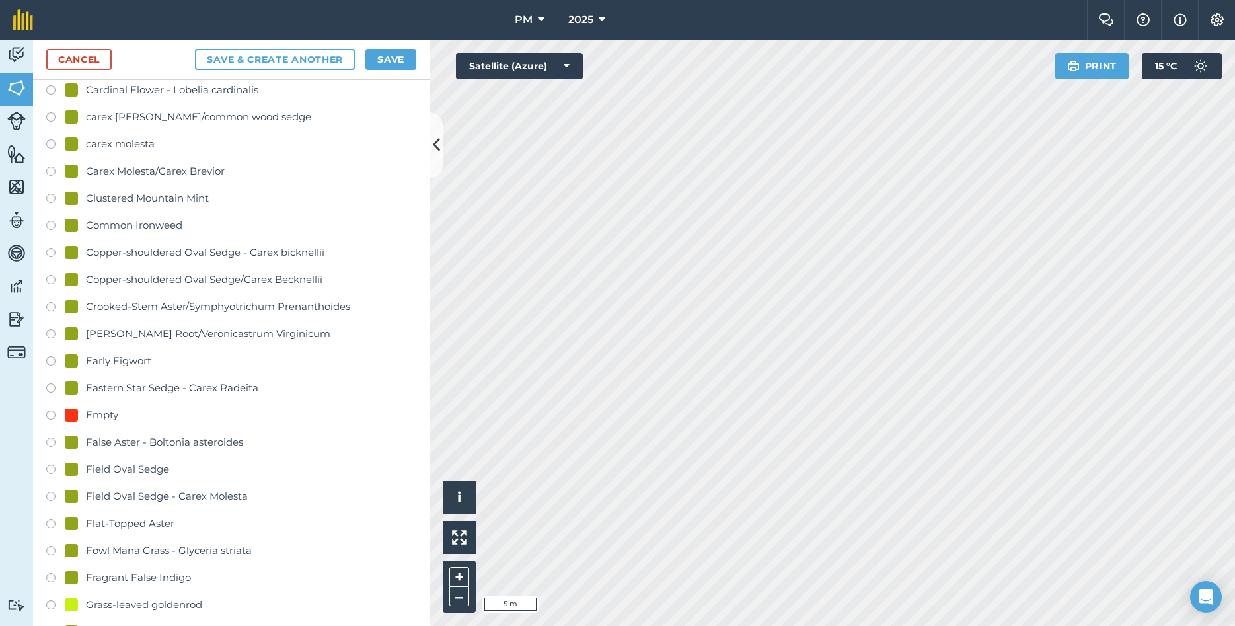
click at [57, 411] on label at bounding box center [55, 417] width 19 height 13
click at [53, 411] on label at bounding box center [55, 417] width 19 height 13
radio input "true"
click at [389, 62] on button "Save" at bounding box center [391, 59] width 51 height 21
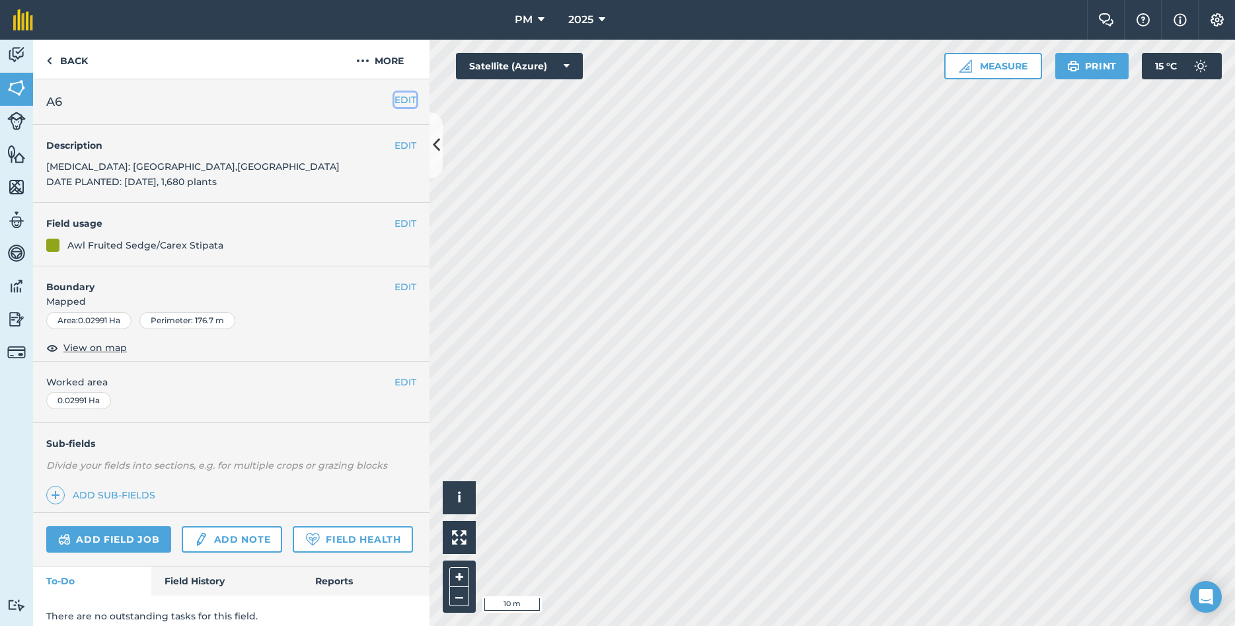
click at [407, 97] on button "EDIT" at bounding box center [406, 100] width 22 height 15
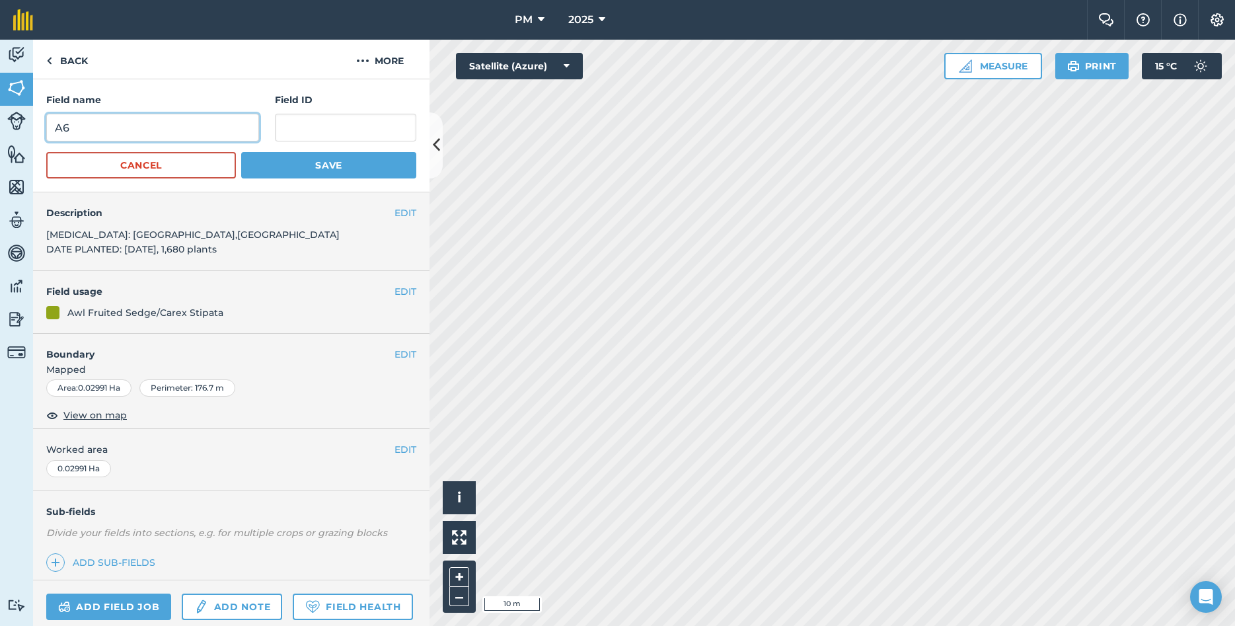
click at [134, 123] on input "A6" at bounding box center [152, 128] width 213 height 28
type input "A6b"
click at [302, 159] on button "Save" at bounding box center [328, 165] width 175 height 26
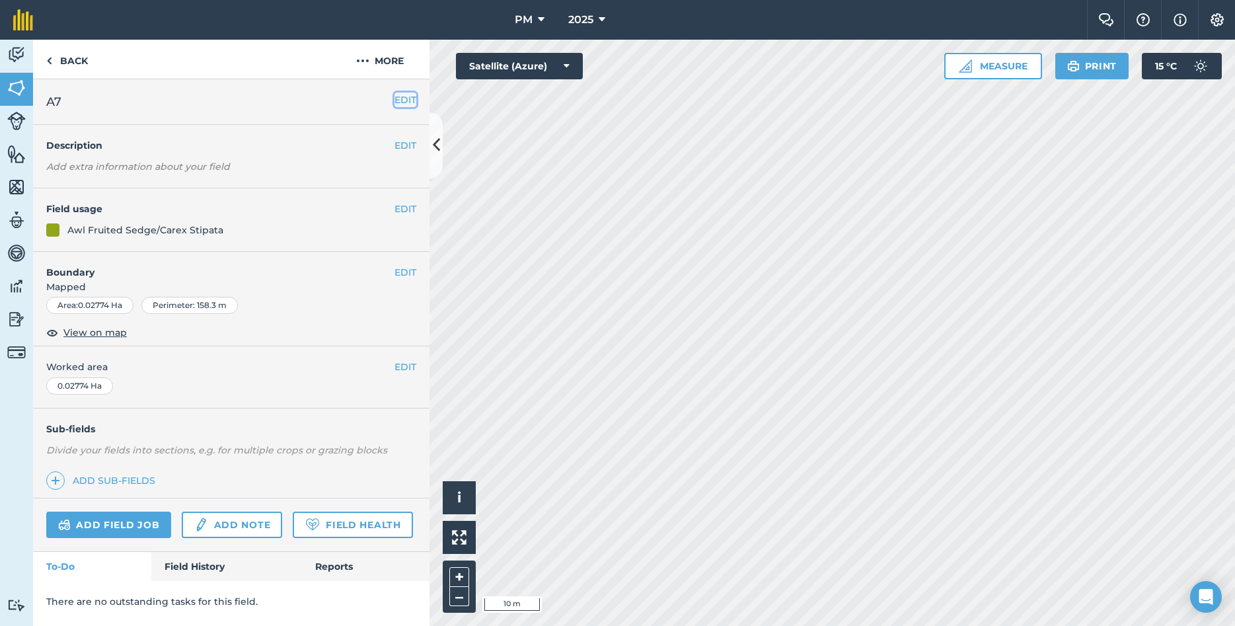
click at [399, 102] on button "EDIT" at bounding box center [406, 100] width 22 height 15
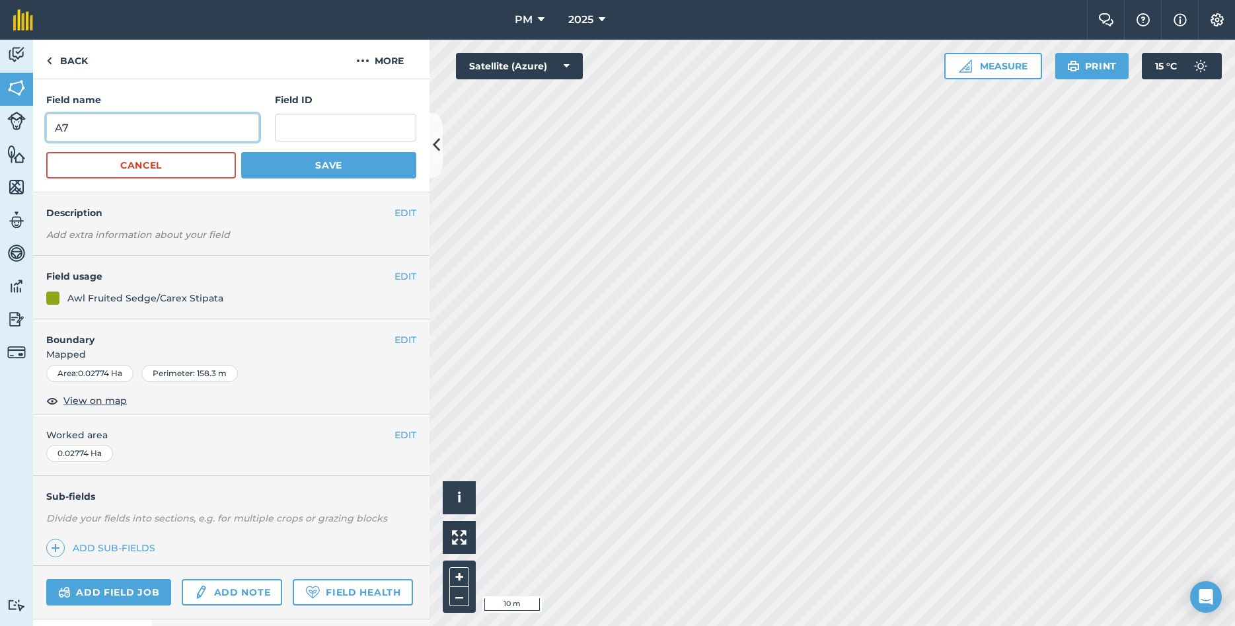
click at [199, 119] on input "A7" at bounding box center [152, 128] width 213 height 28
type input "A7a"
click at [345, 164] on button "Save" at bounding box center [328, 165] width 175 height 26
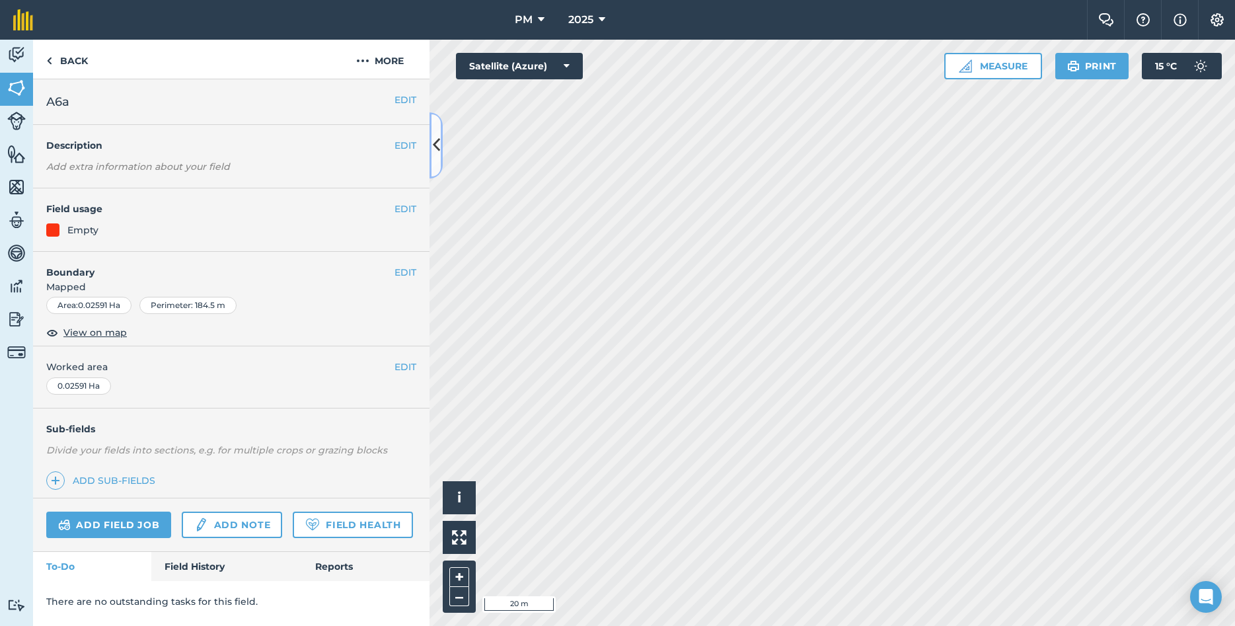
click at [438, 143] on icon at bounding box center [436, 145] width 7 height 23
